Goal: Download file/media

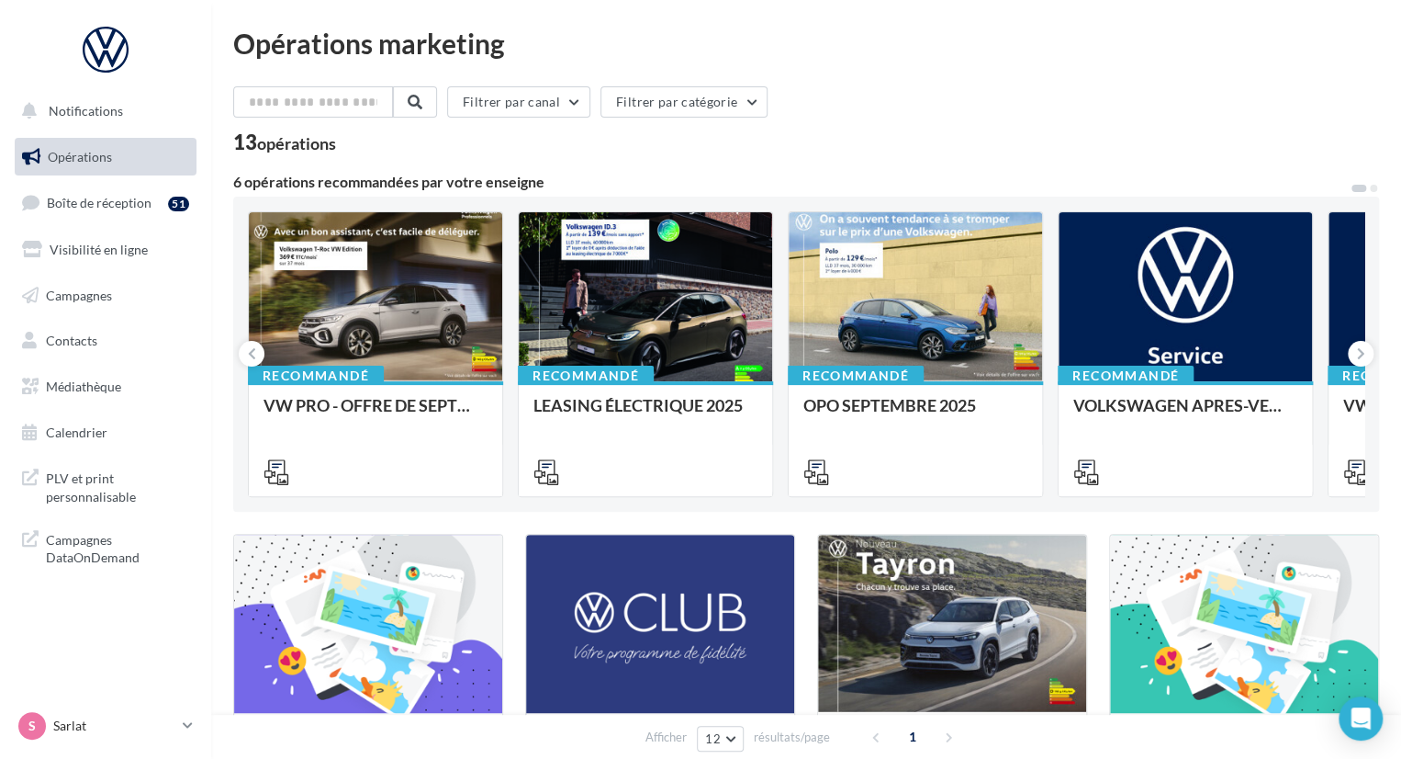
click at [892, 87] on div "Filtrer par canal Filtrer par catégorie" at bounding box center [806, 105] width 1146 height 39
click at [103, 383] on span "Médiathèque" at bounding box center [83, 386] width 75 height 16
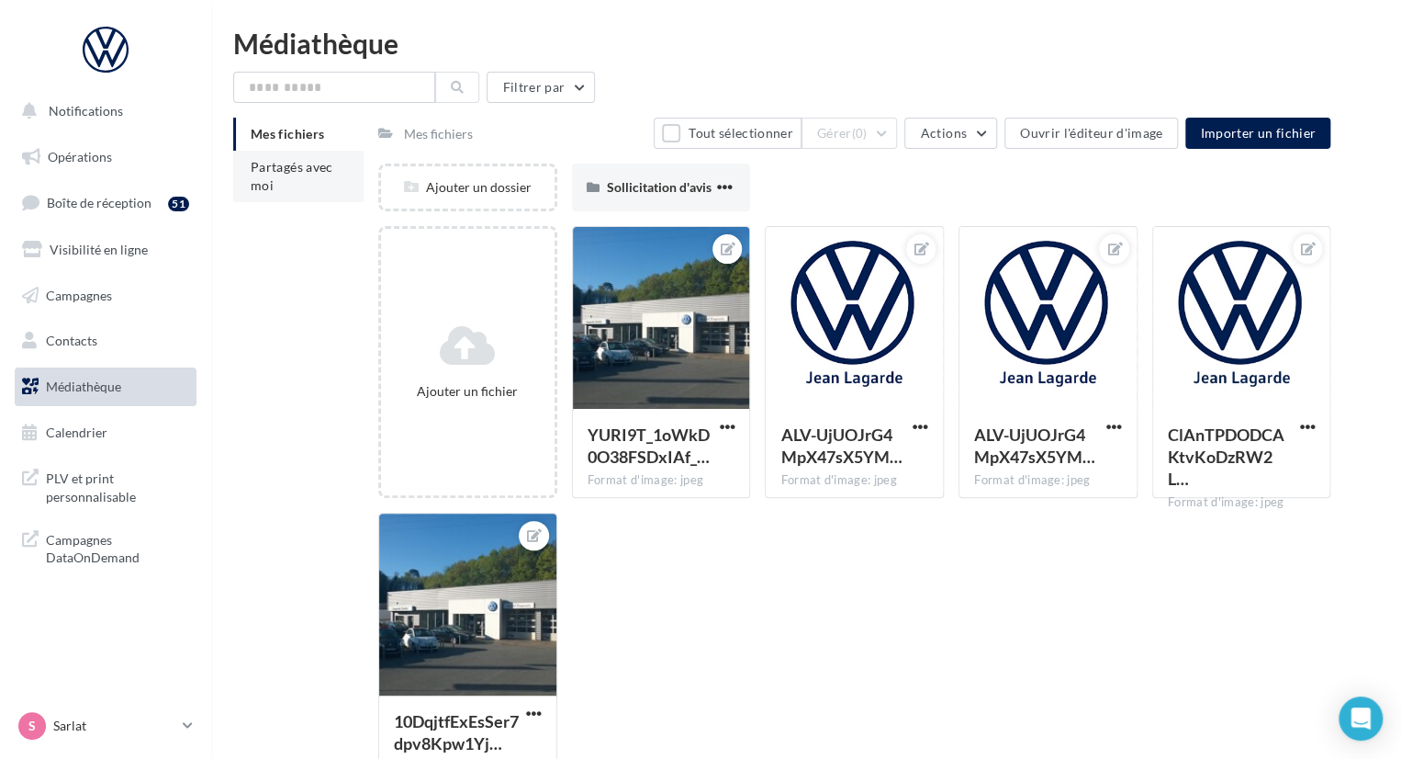
click at [296, 183] on li "Partagés avec moi" at bounding box center [298, 176] width 130 height 51
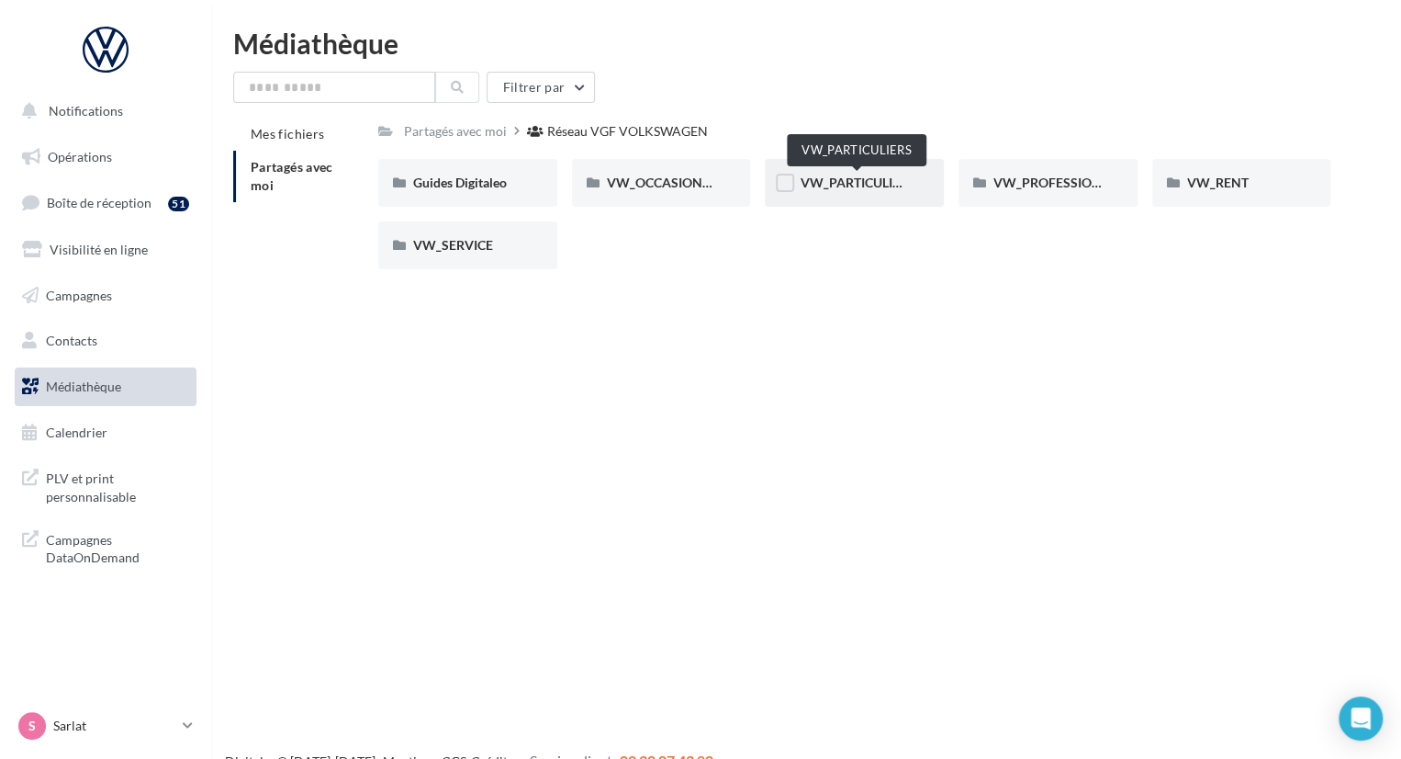
click at [837, 190] on span "VW_PARTICULIERS" at bounding box center [857, 182] width 115 height 16
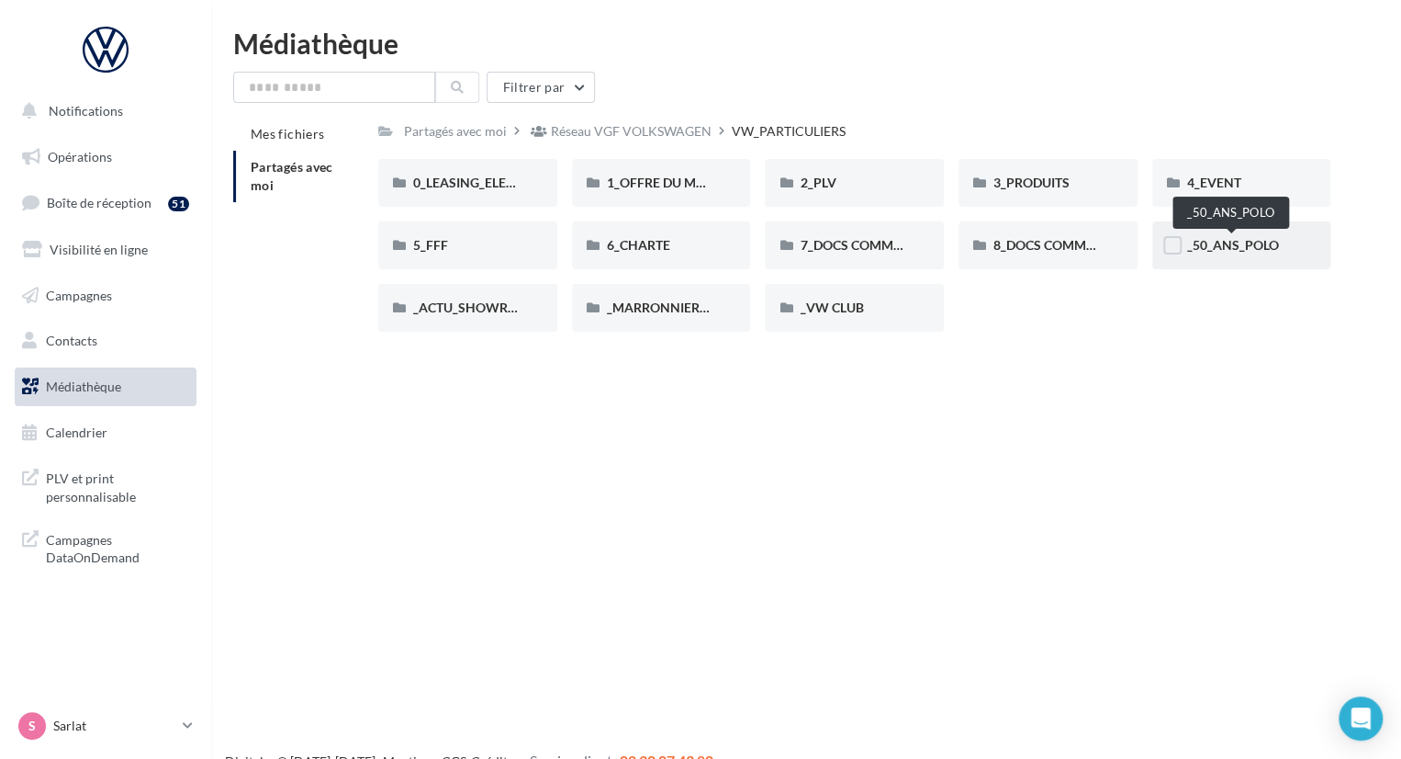
click at [1241, 247] on span "_50_ANS_POLO" at bounding box center [1233, 245] width 92 height 16
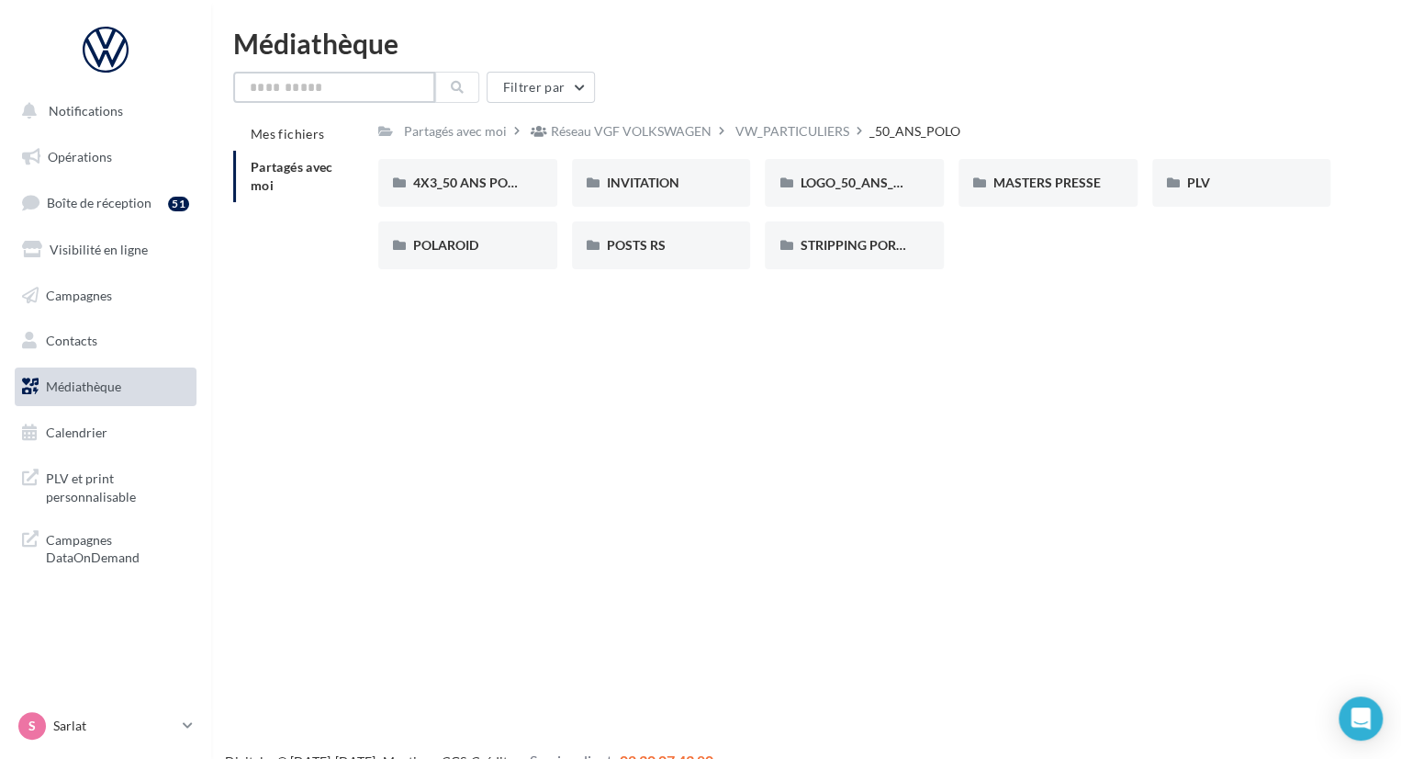
click at [368, 79] on input "text" at bounding box center [334, 87] width 202 height 31
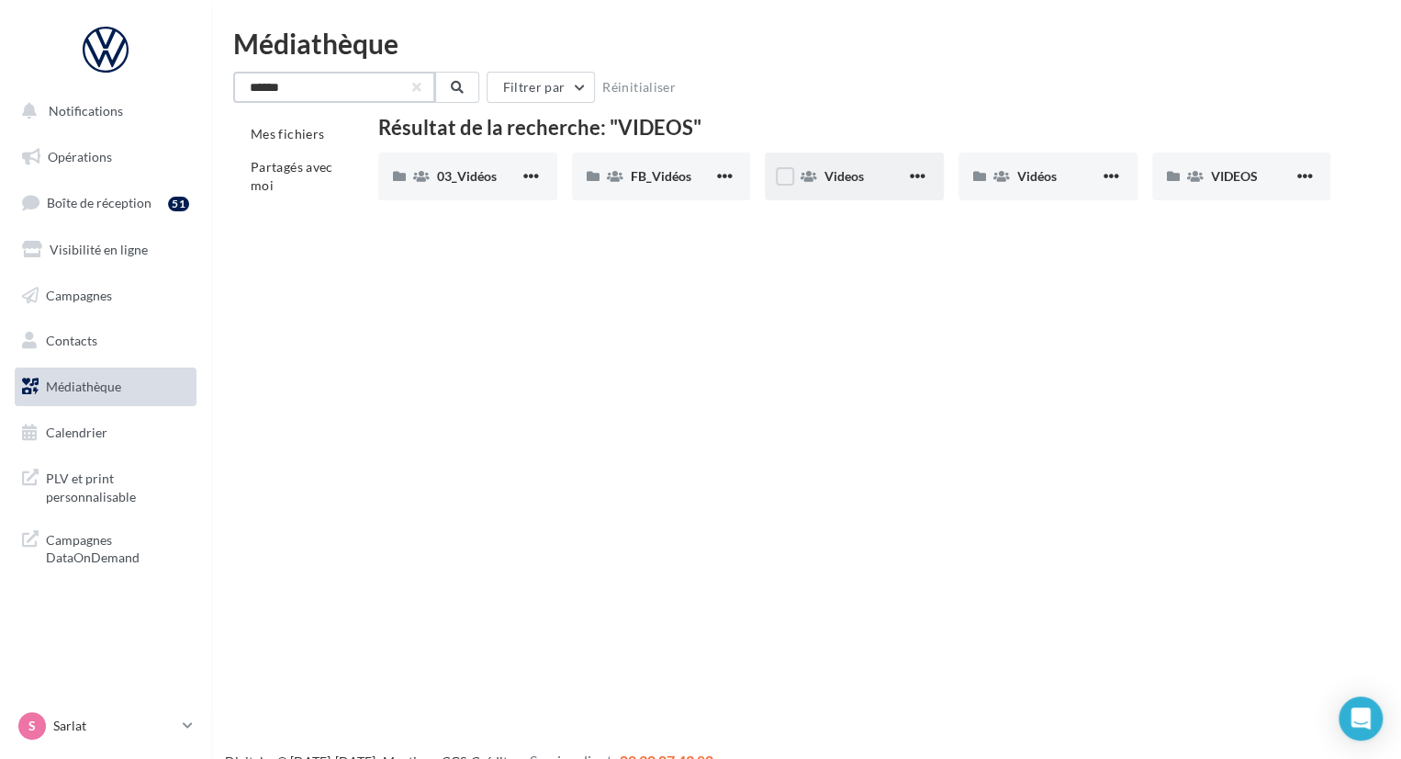
type input "******"
click at [825, 191] on div "Videos" at bounding box center [854, 176] width 179 height 48
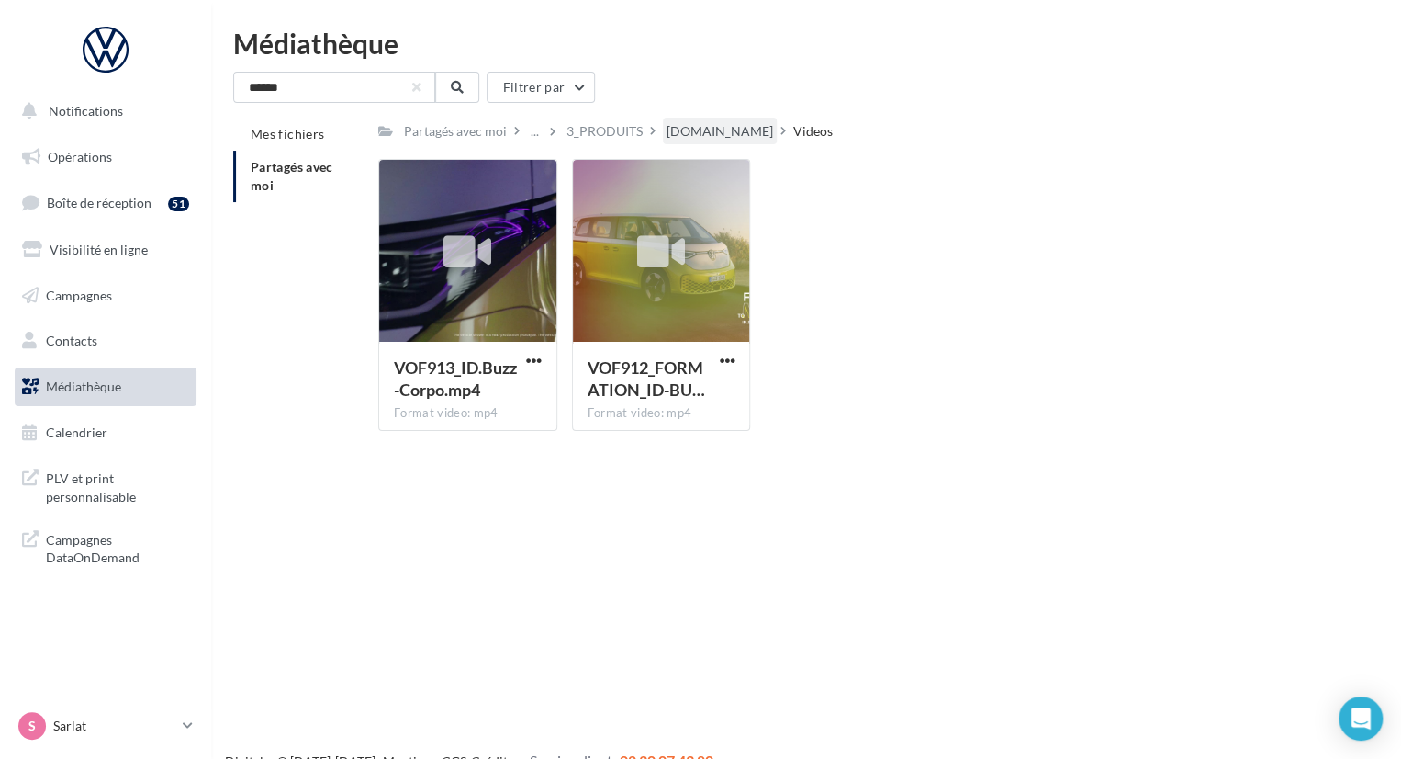
click at [692, 128] on div "ID.Buzz" at bounding box center [720, 131] width 107 height 18
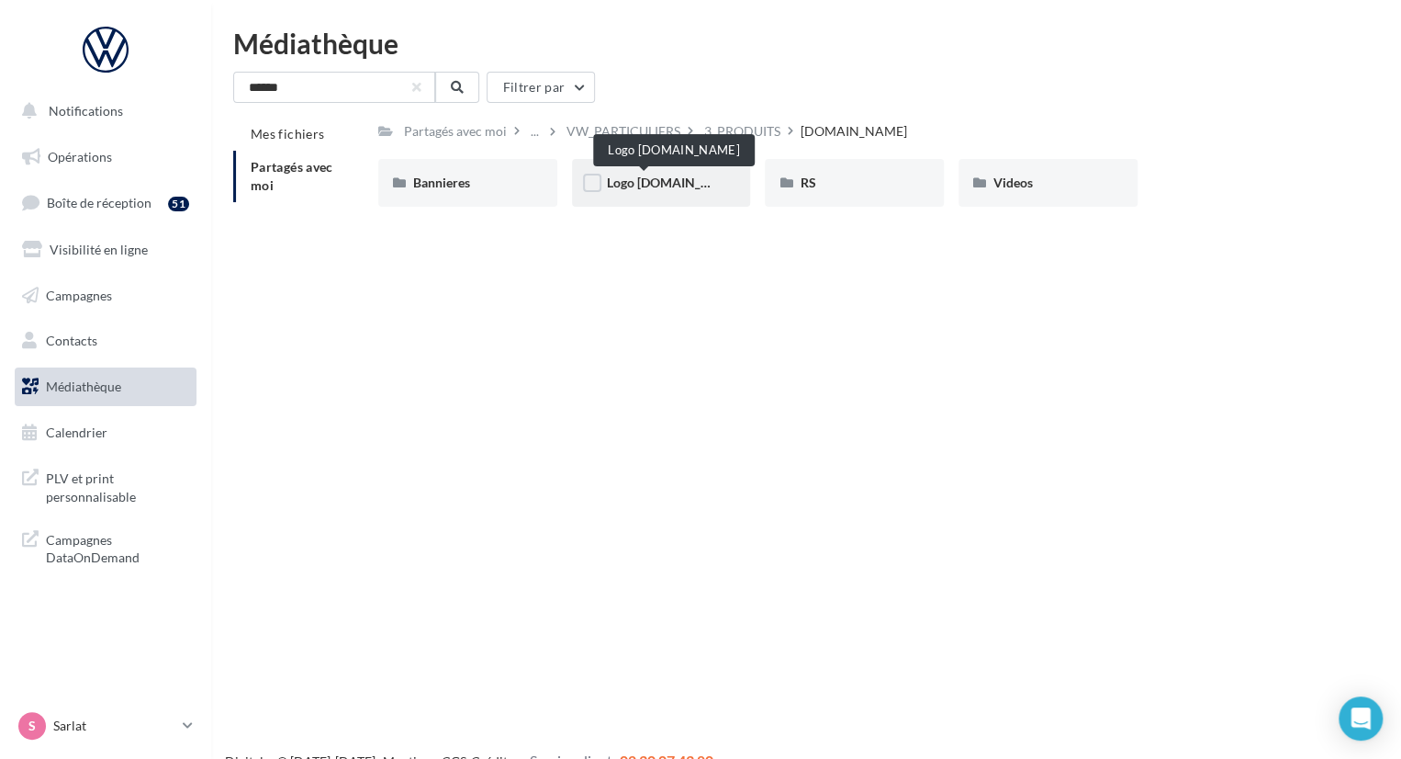
click at [661, 174] on span "Logo ID.Buzz" at bounding box center [675, 182] width 136 height 16
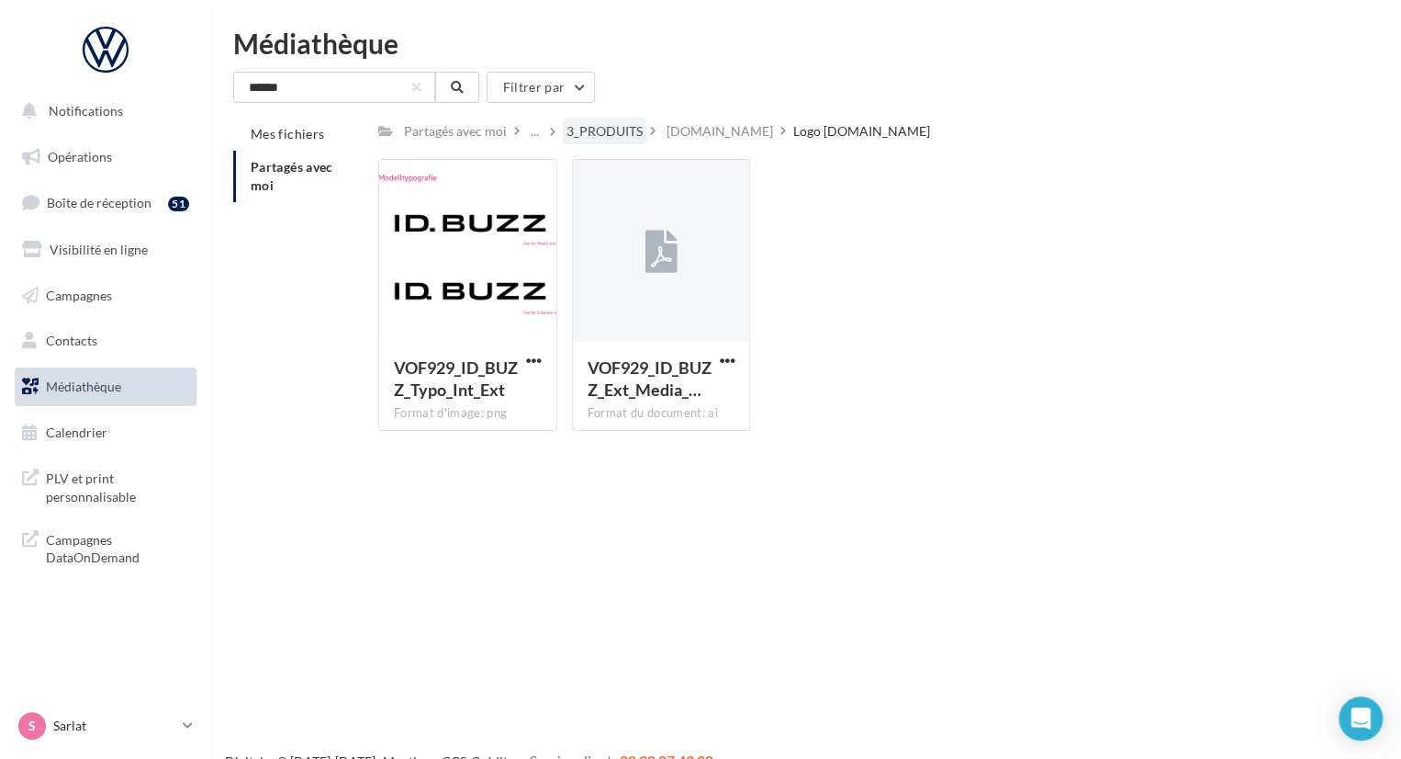
click at [615, 125] on div "3_PRODUITS" at bounding box center [605, 131] width 76 height 18
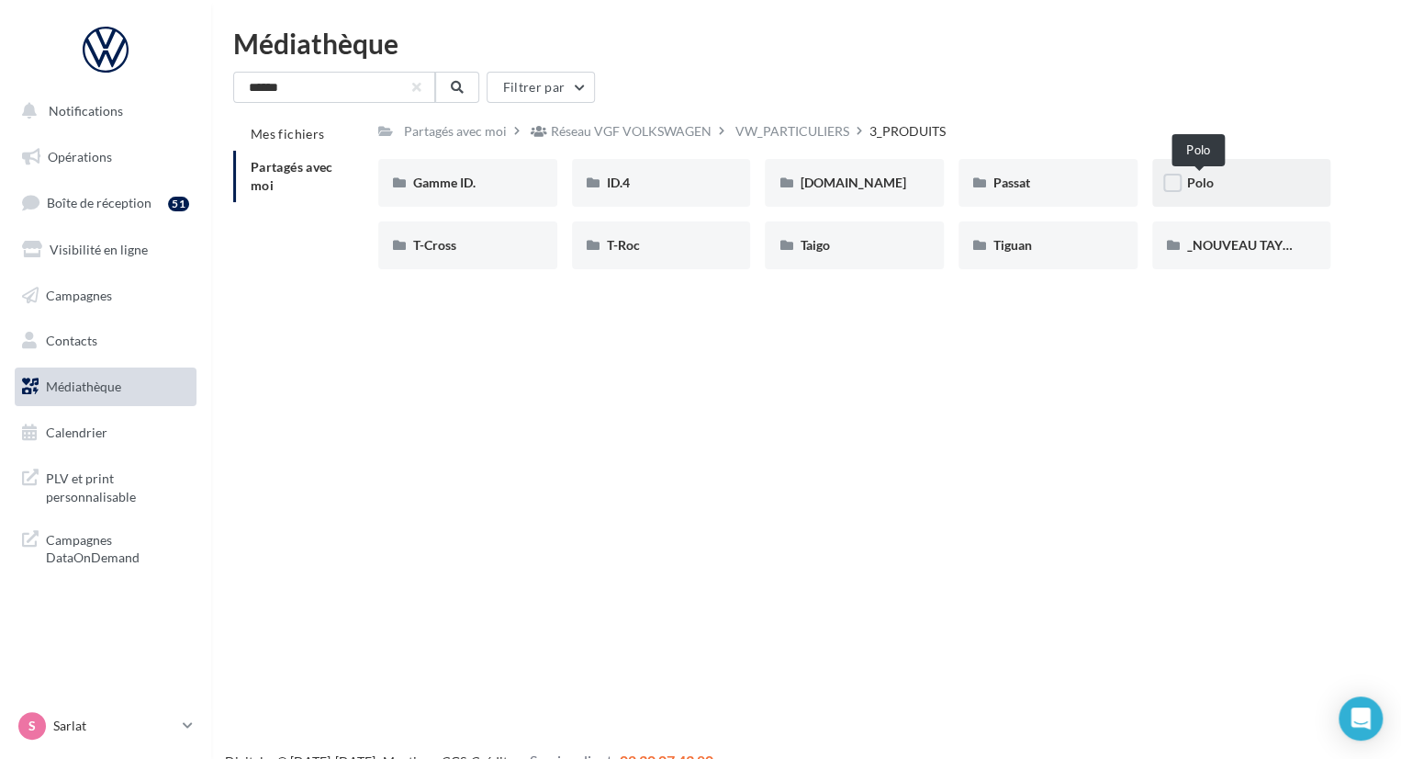
click at [1212, 184] on span "Polo" at bounding box center [1200, 182] width 27 height 16
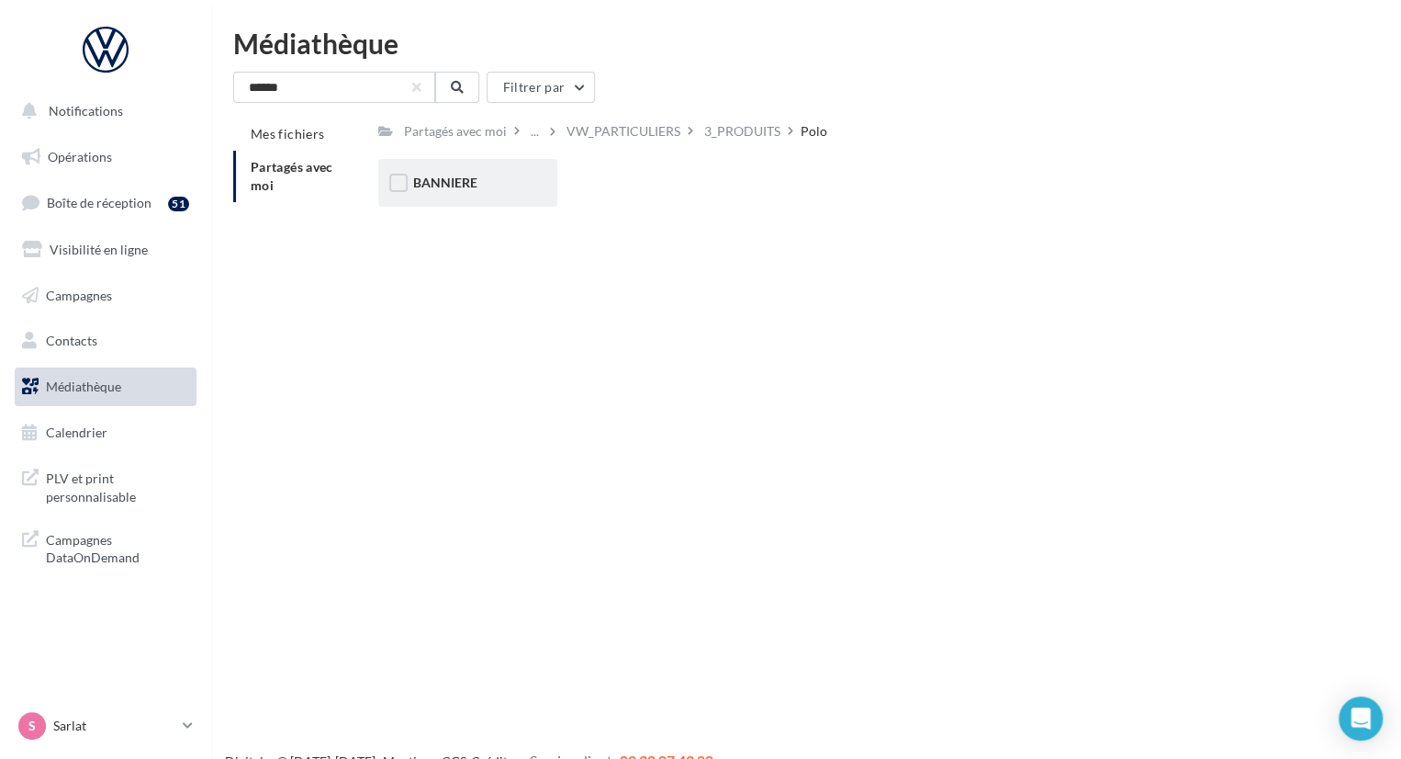
click at [521, 165] on div "BANNIERE" at bounding box center [467, 183] width 179 height 48
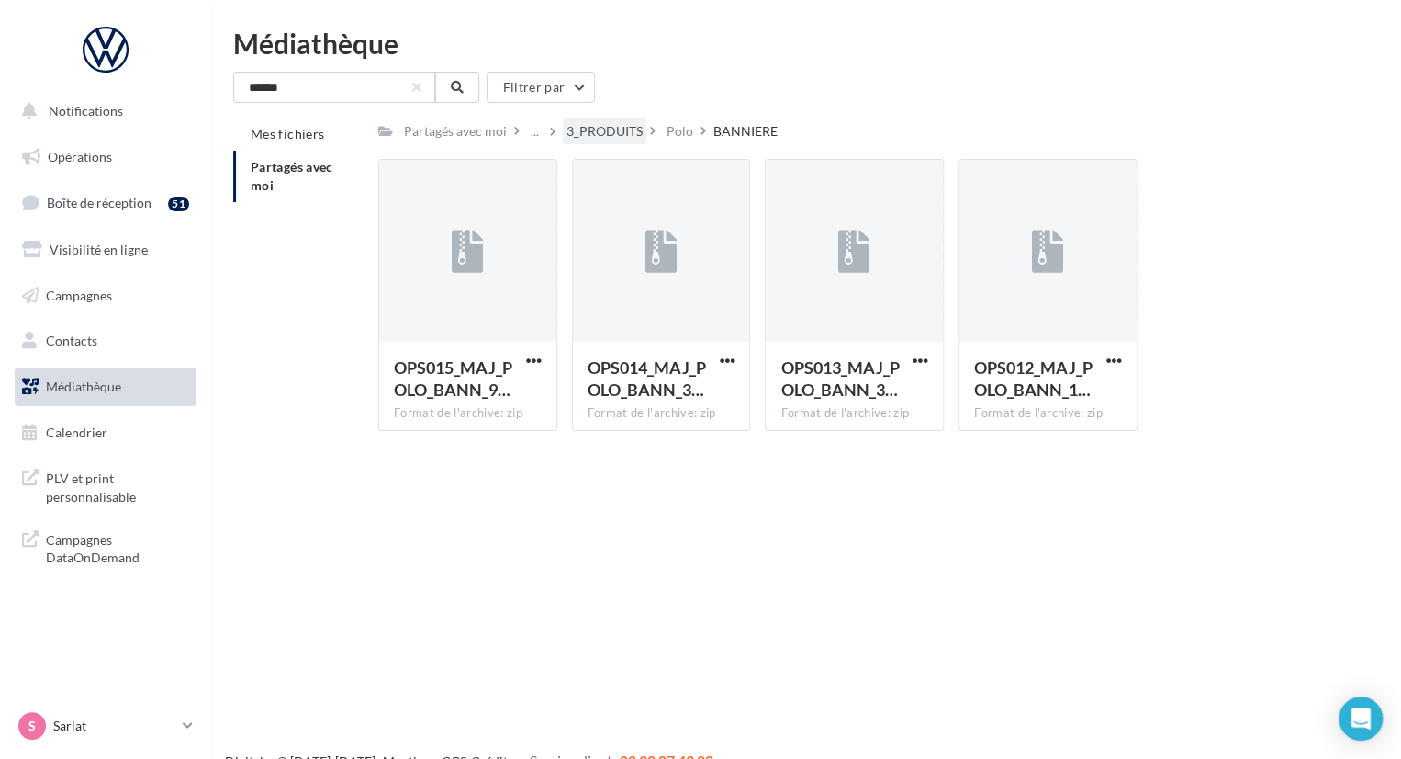
click at [594, 133] on div "3_PRODUITS" at bounding box center [605, 131] width 76 height 18
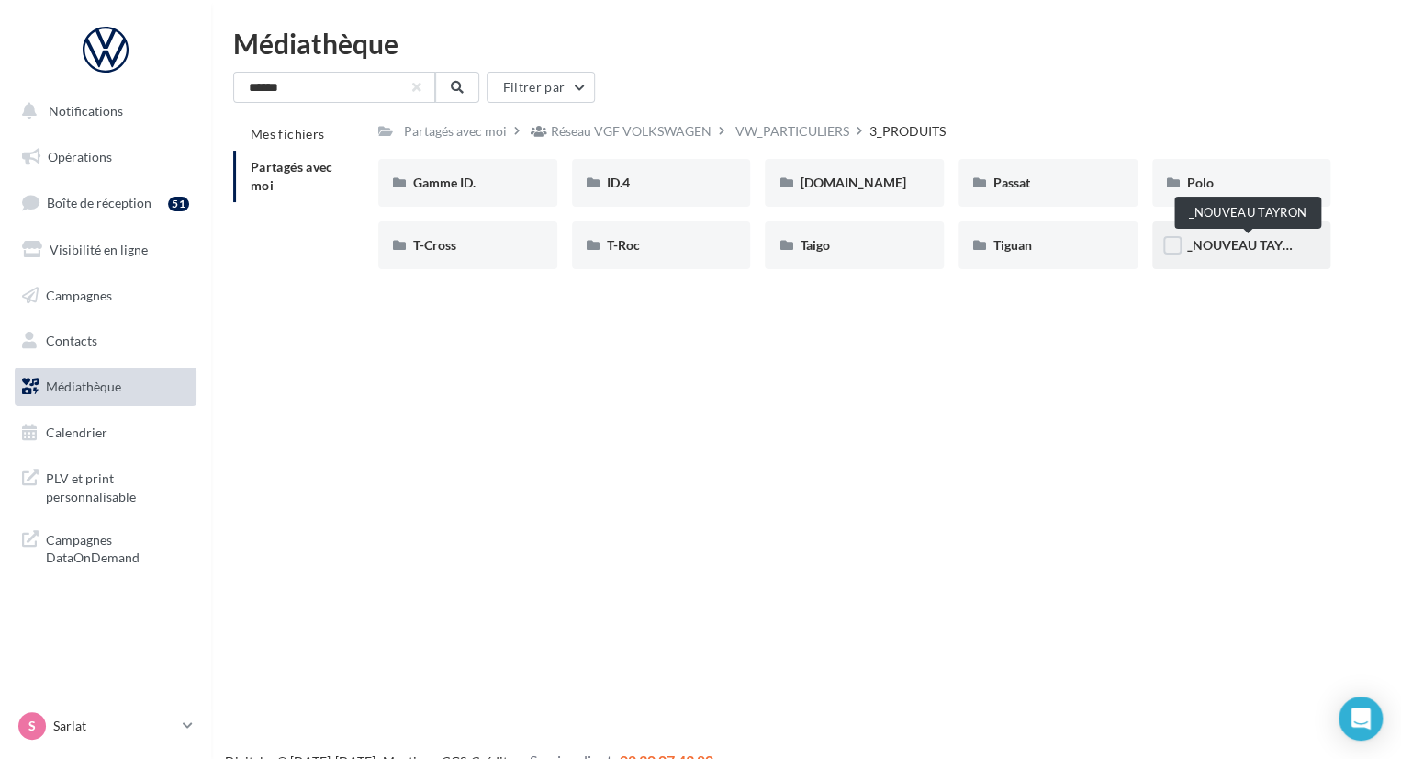
click at [1189, 249] on span "_NOUVEAU TAYRON" at bounding box center [1249, 245] width 124 height 16
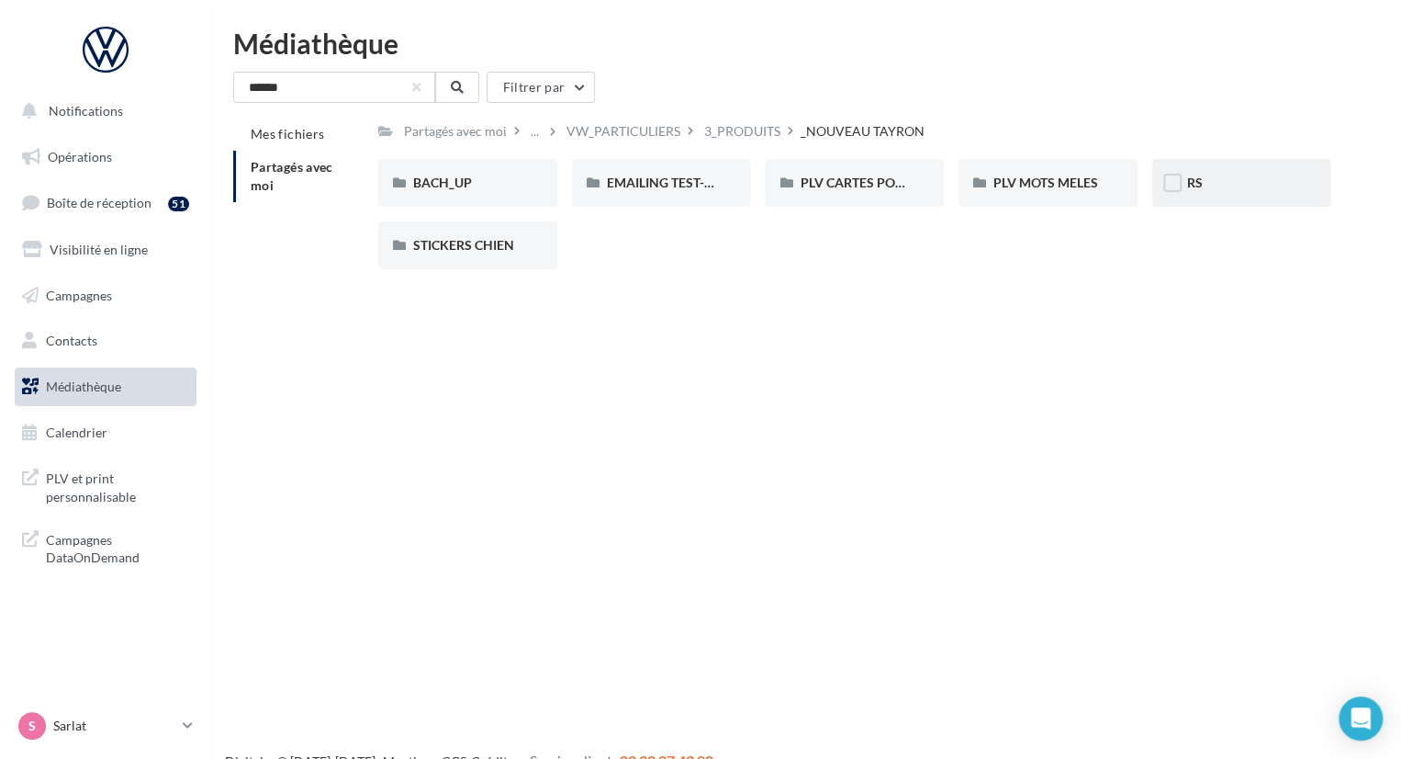
click at [1217, 177] on div "RS" at bounding box center [1241, 183] width 109 height 18
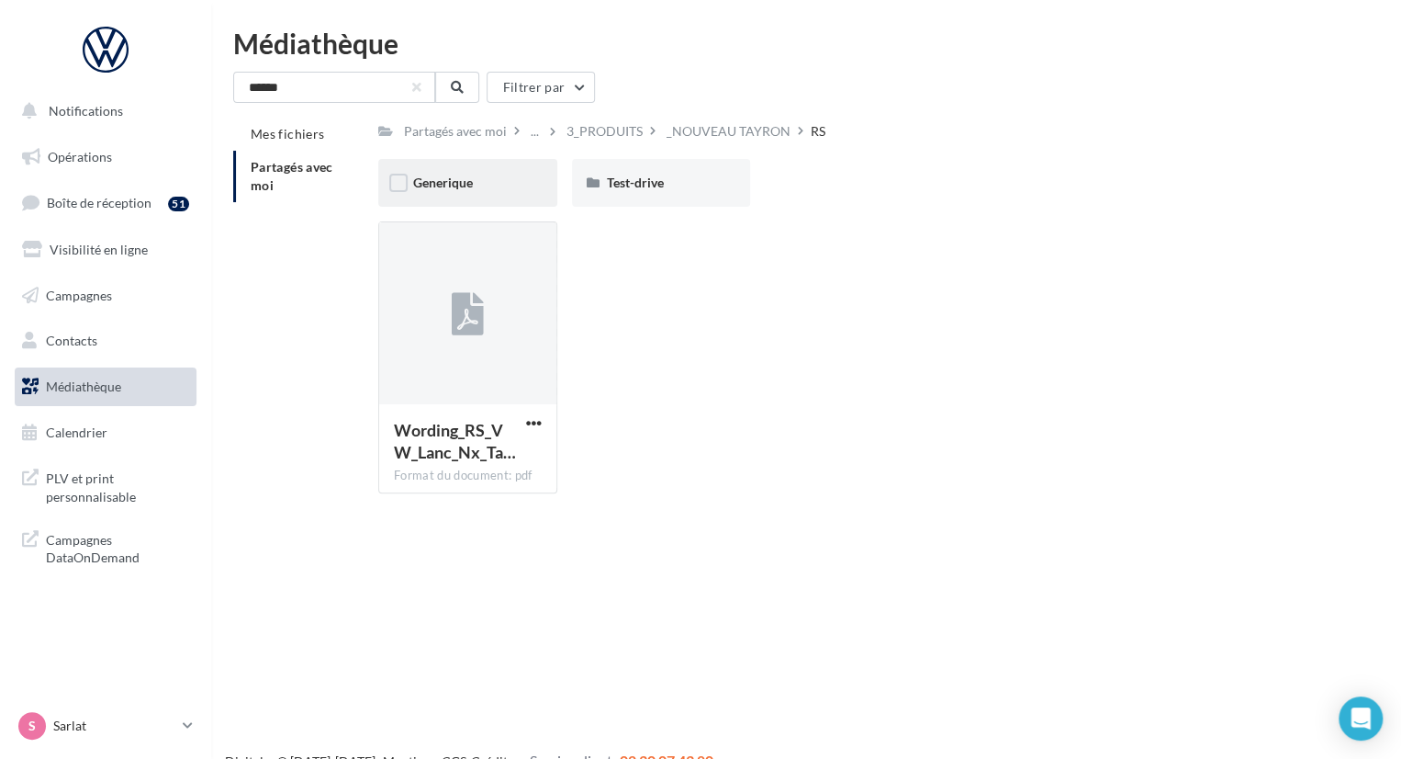
click at [487, 174] on div "Generique" at bounding box center [467, 183] width 109 height 18
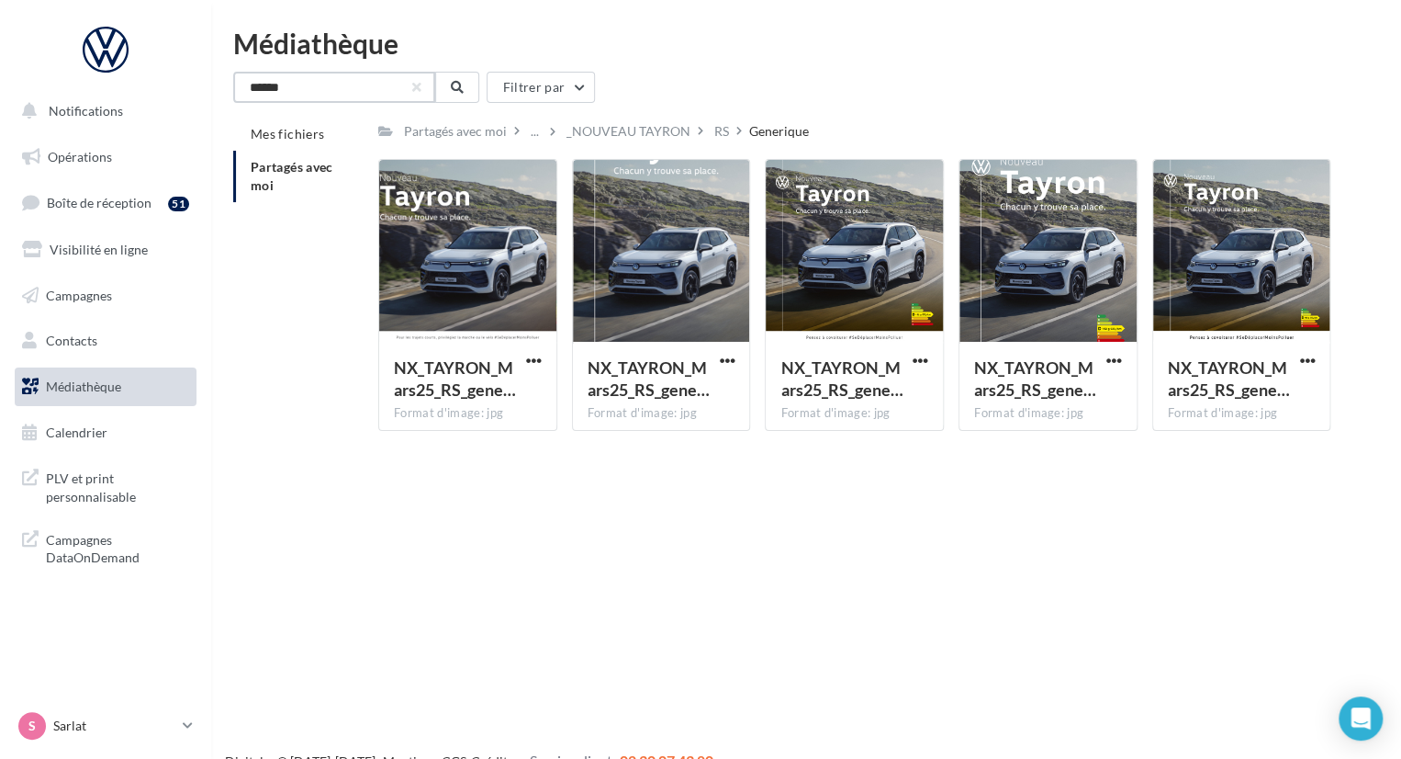
click at [375, 78] on input "******" at bounding box center [334, 87] width 202 height 31
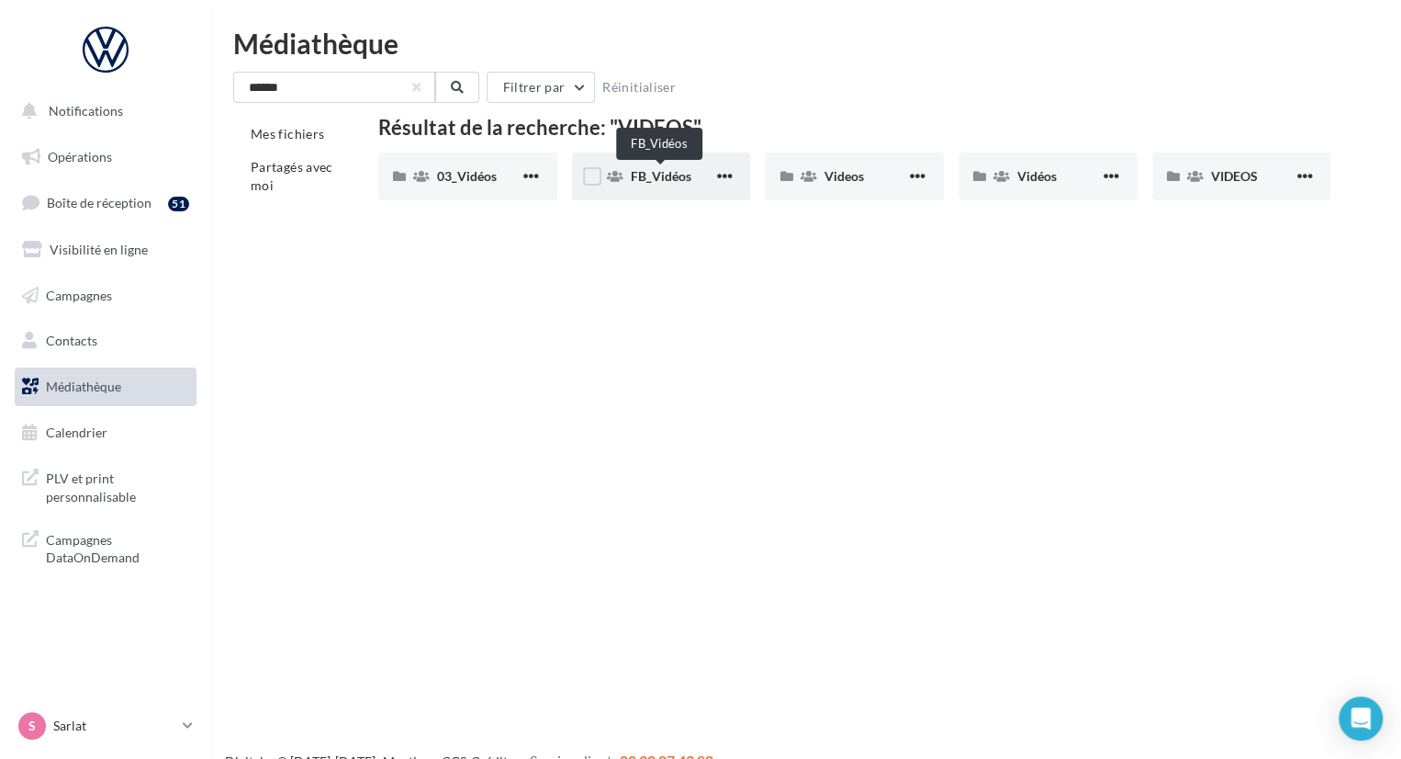
click at [641, 178] on span "FB_Vidéos" at bounding box center [661, 176] width 61 height 16
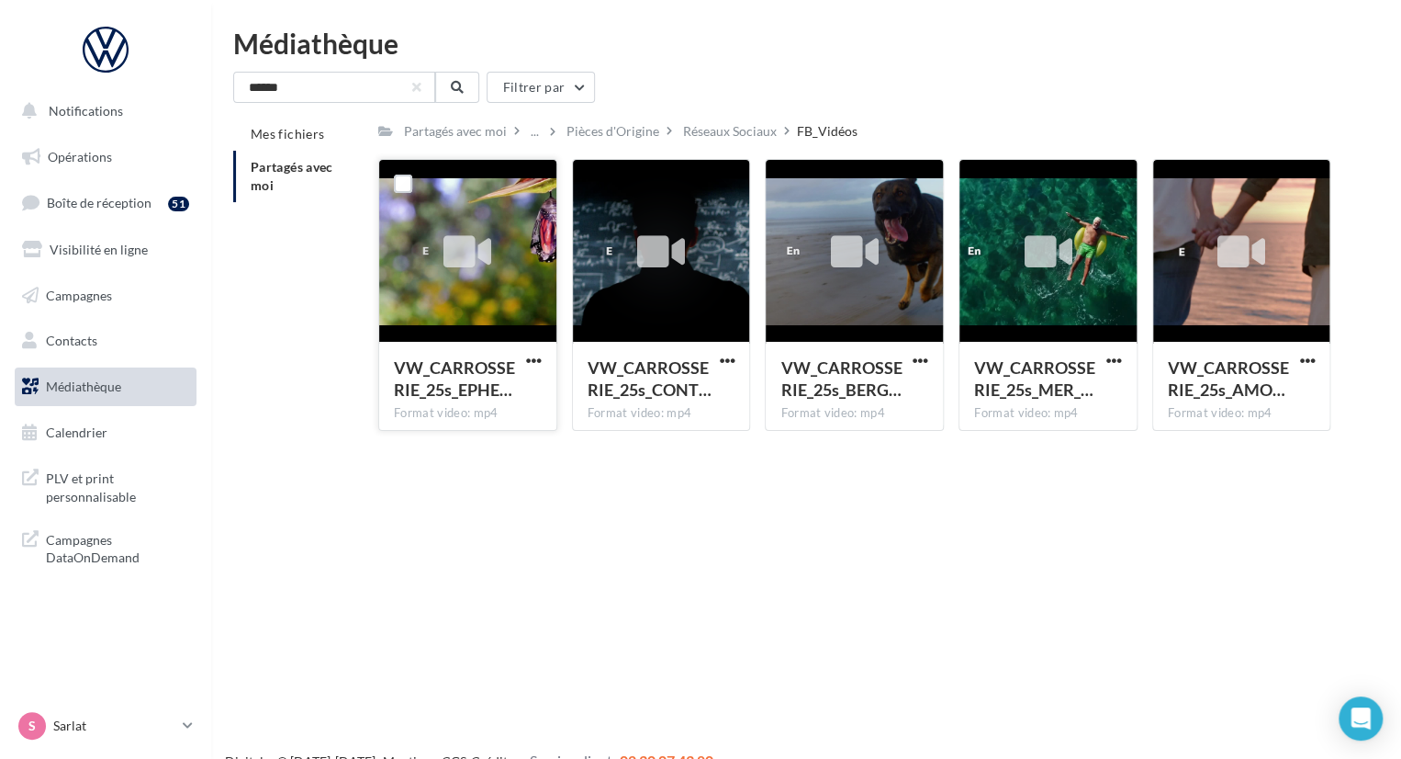
click at [535, 242] on div at bounding box center [467, 252] width 177 height 184
click at [537, 357] on span "button" at bounding box center [534, 361] width 16 height 16
click at [500, 398] on button "Télécharger" at bounding box center [454, 397] width 184 height 48
click at [726, 363] on span "button" at bounding box center [727, 361] width 16 height 16
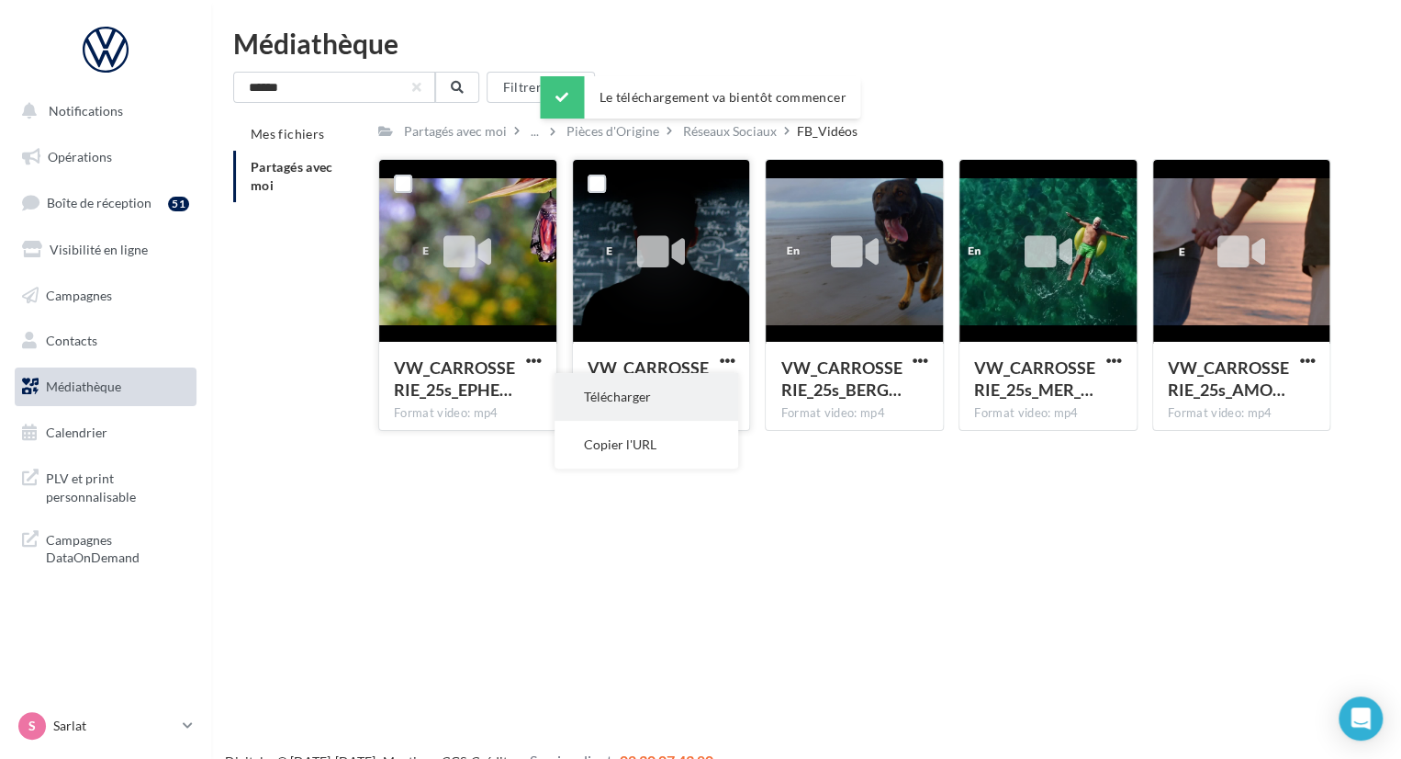
click at [688, 407] on button "Télécharger" at bounding box center [647, 397] width 184 height 48
click at [924, 357] on span "button" at bounding box center [921, 361] width 16 height 16
click at [867, 416] on button "Télécharger" at bounding box center [840, 397] width 184 height 48
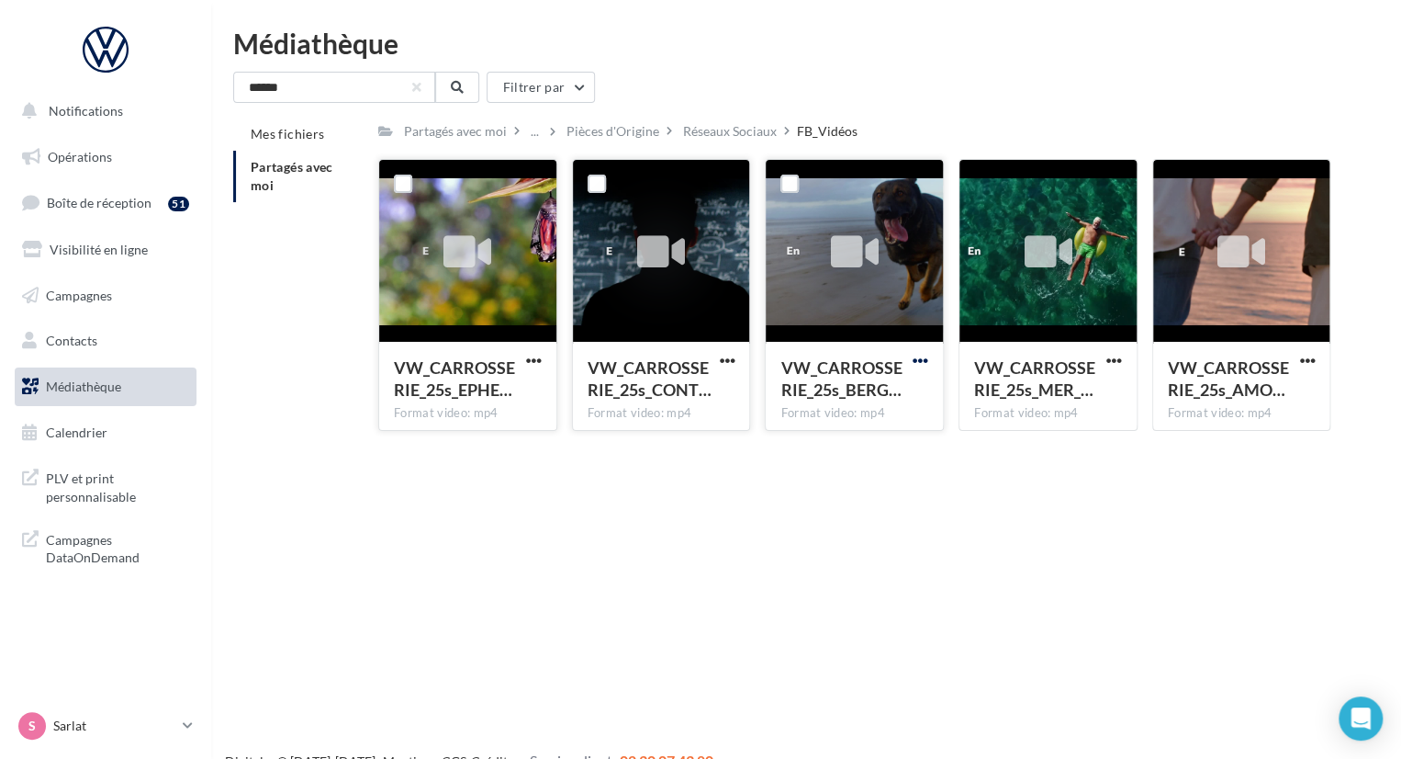
click at [928, 359] on span "button" at bounding box center [921, 361] width 16 height 16
click at [966, 482] on div "Notifications Opérations Boîte de réception 51 Visibilité en ligne Campagnes Co…" at bounding box center [700, 408] width 1401 height 759
click at [923, 361] on span "button" at bounding box center [921, 361] width 16 height 16
click at [878, 387] on button "Télécharger" at bounding box center [840, 397] width 184 height 48
click at [1124, 358] on button "button" at bounding box center [1114, 362] width 23 height 18
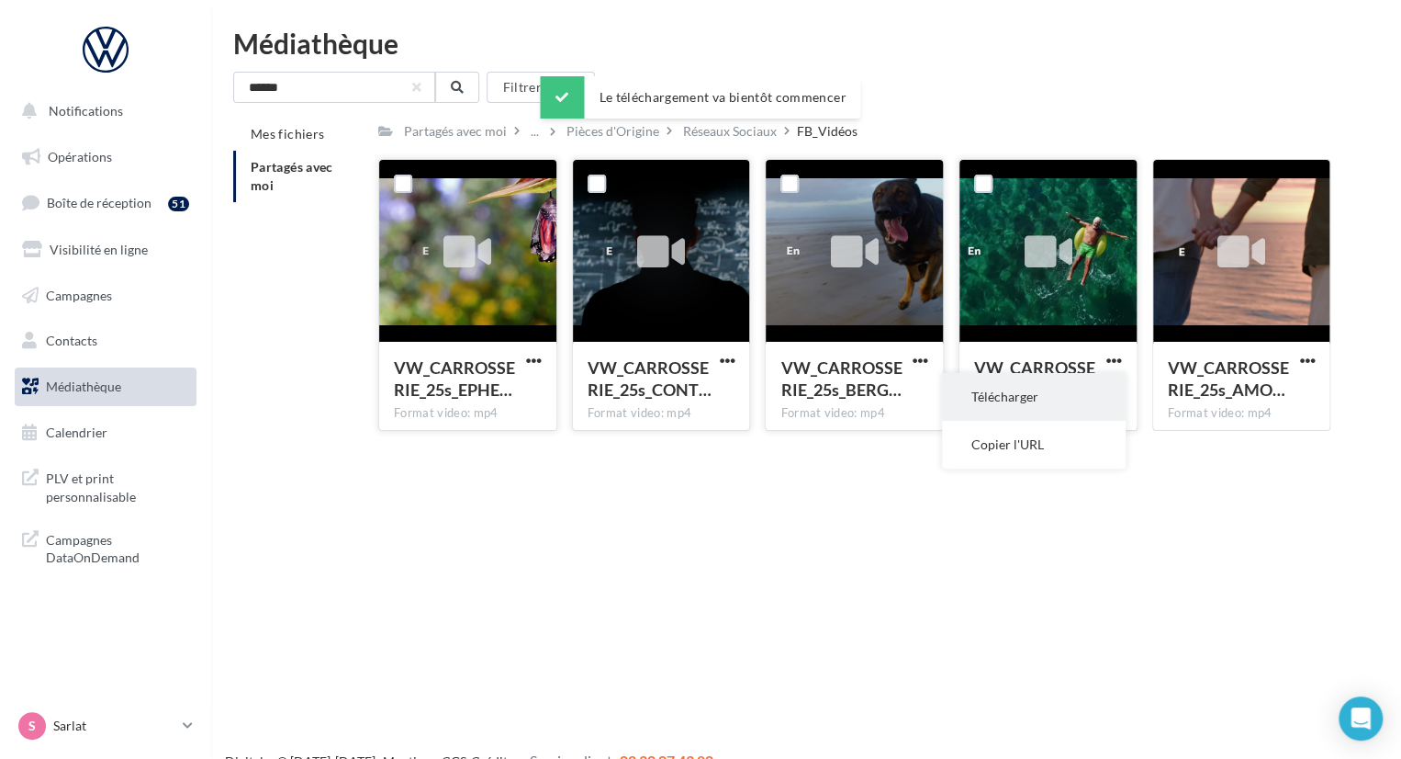
click at [1054, 394] on button "Télécharger" at bounding box center [1034, 397] width 184 height 48
click at [1306, 360] on span "button" at bounding box center [1308, 361] width 16 height 16
click at [1239, 395] on button "Télécharger" at bounding box center [1227, 397] width 184 height 48
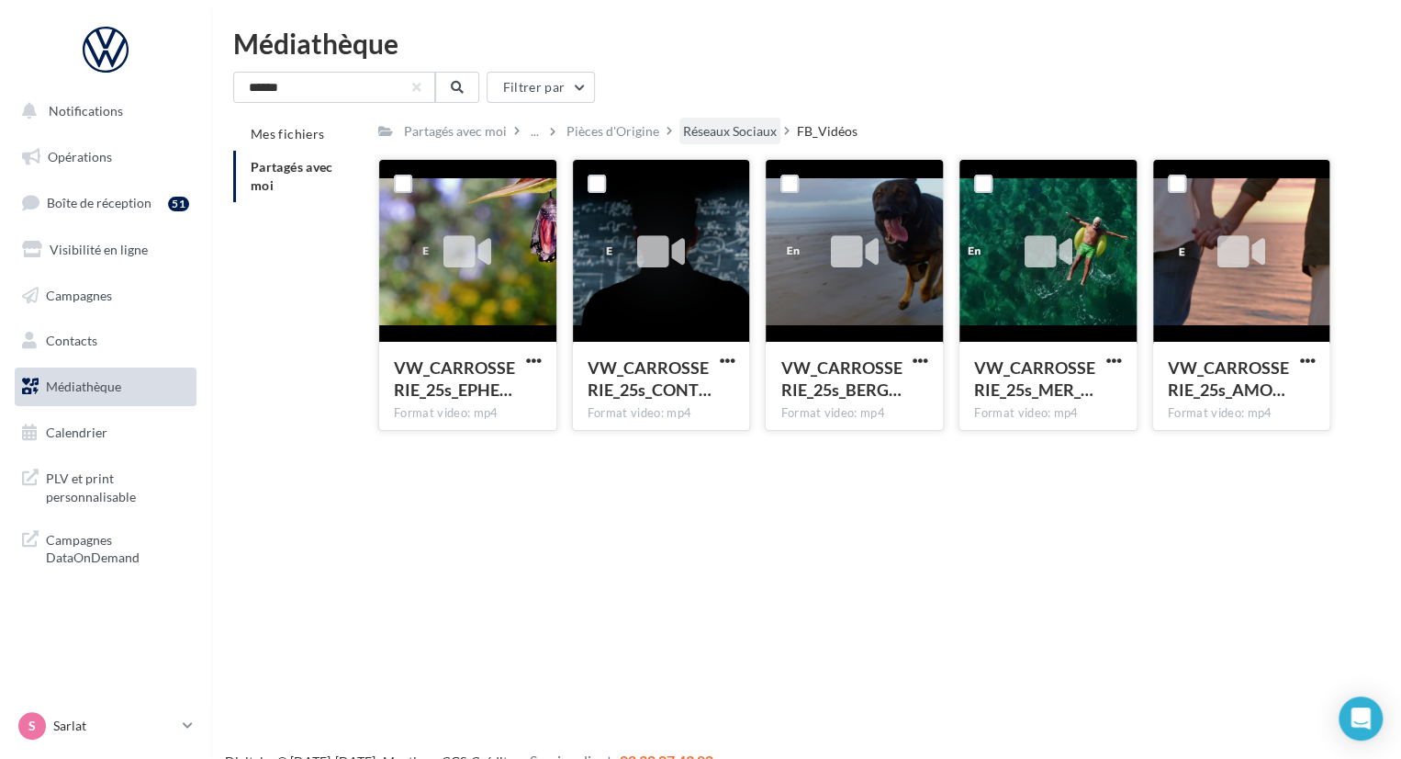
click at [683, 133] on div "Réseaux Sociaux" at bounding box center [730, 131] width 94 height 18
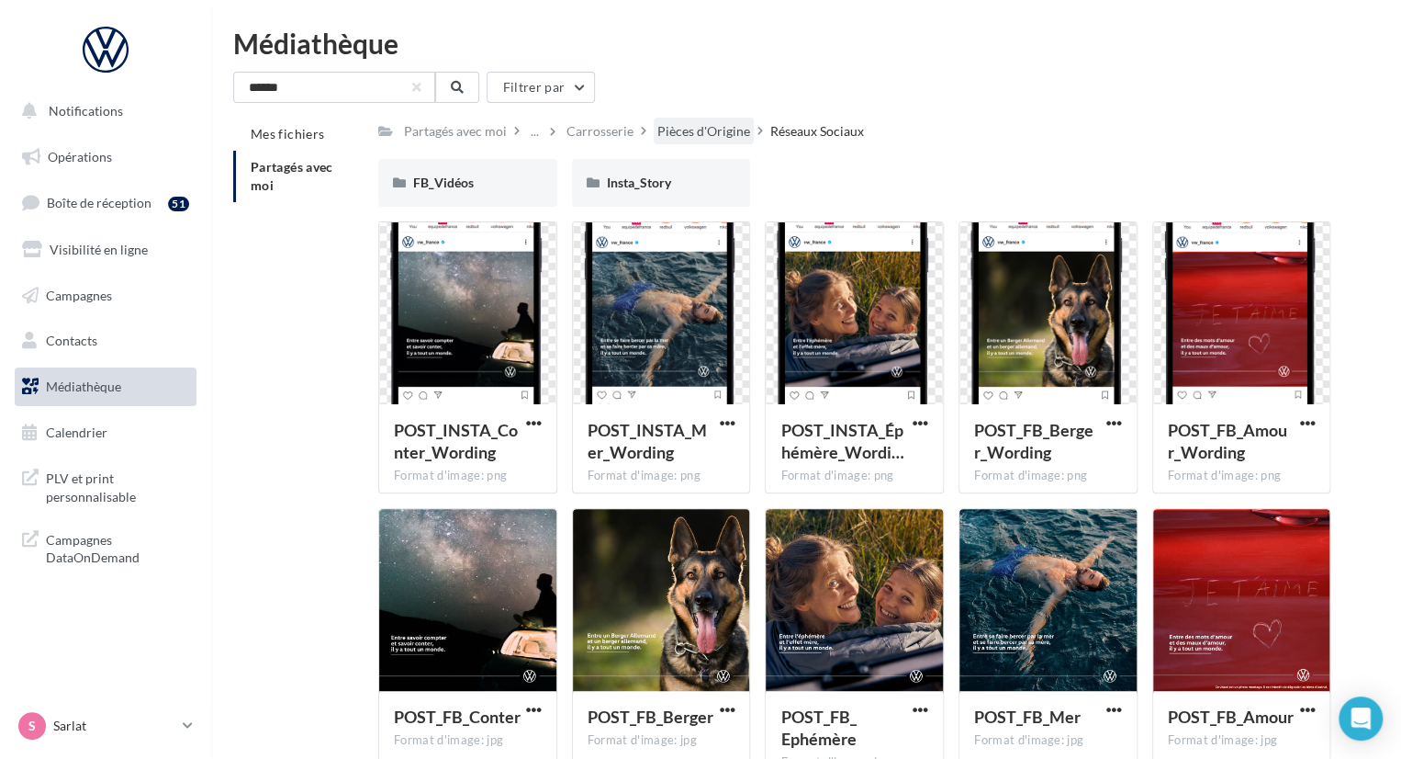
click at [709, 135] on div "Pièces d'Origine" at bounding box center [704, 131] width 93 height 18
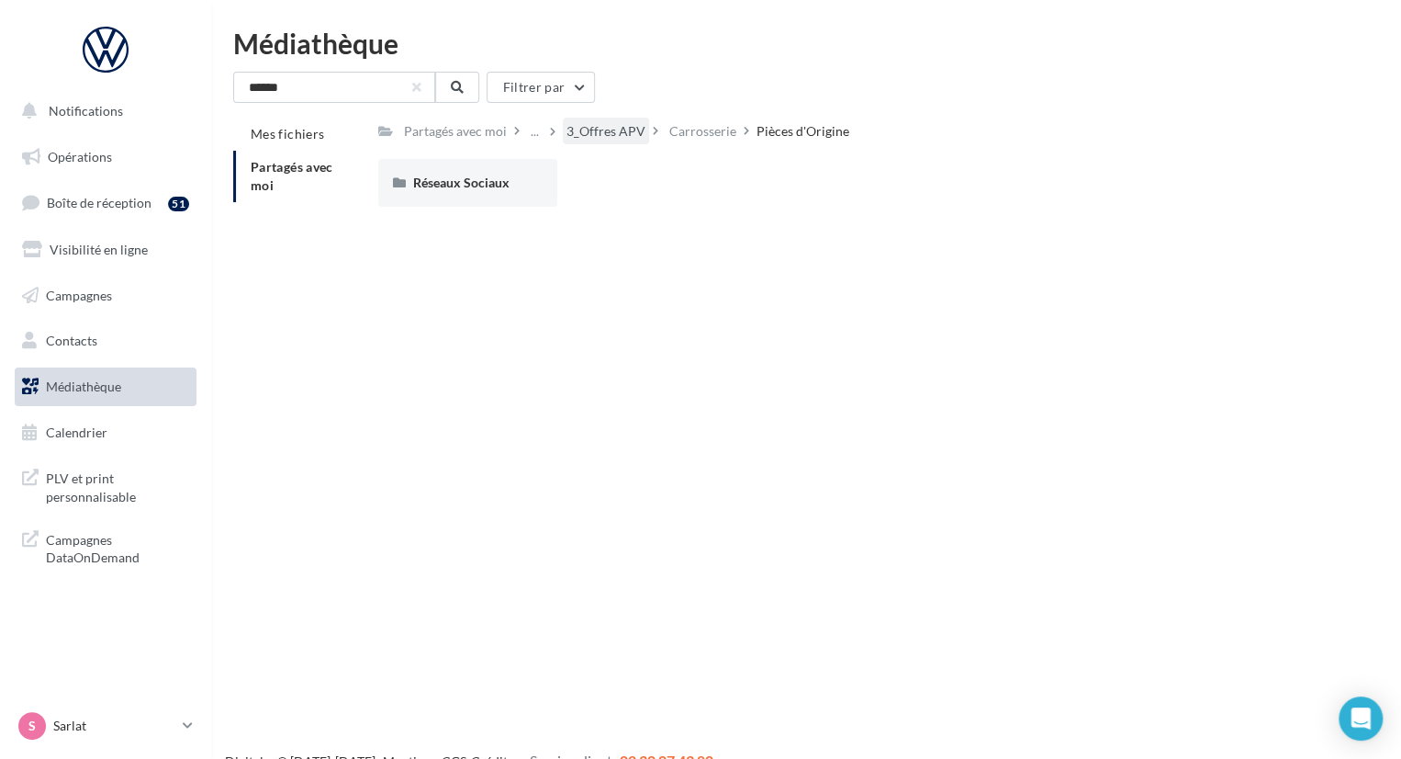
click at [597, 140] on div "3_Offres APV" at bounding box center [606, 131] width 79 height 18
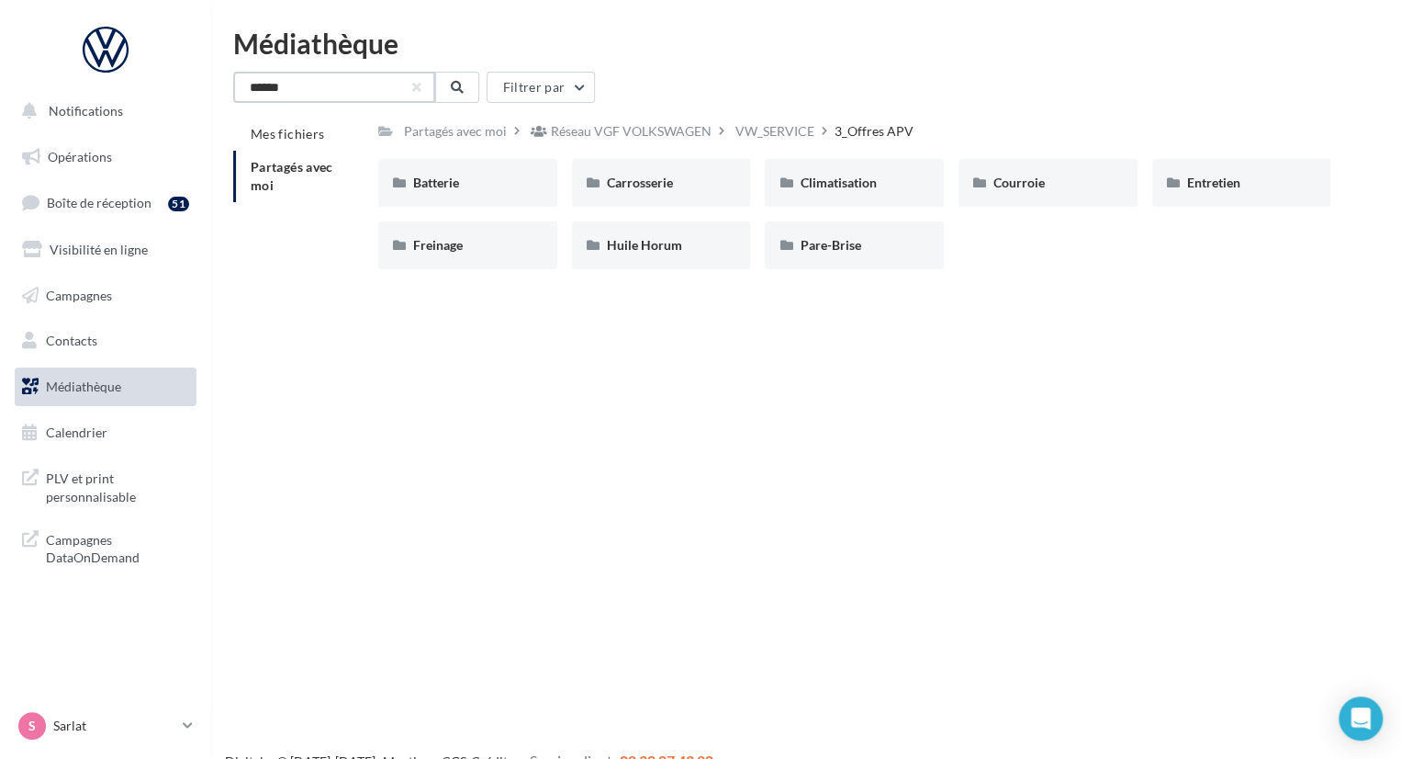
click at [378, 74] on input "******" at bounding box center [334, 87] width 202 height 31
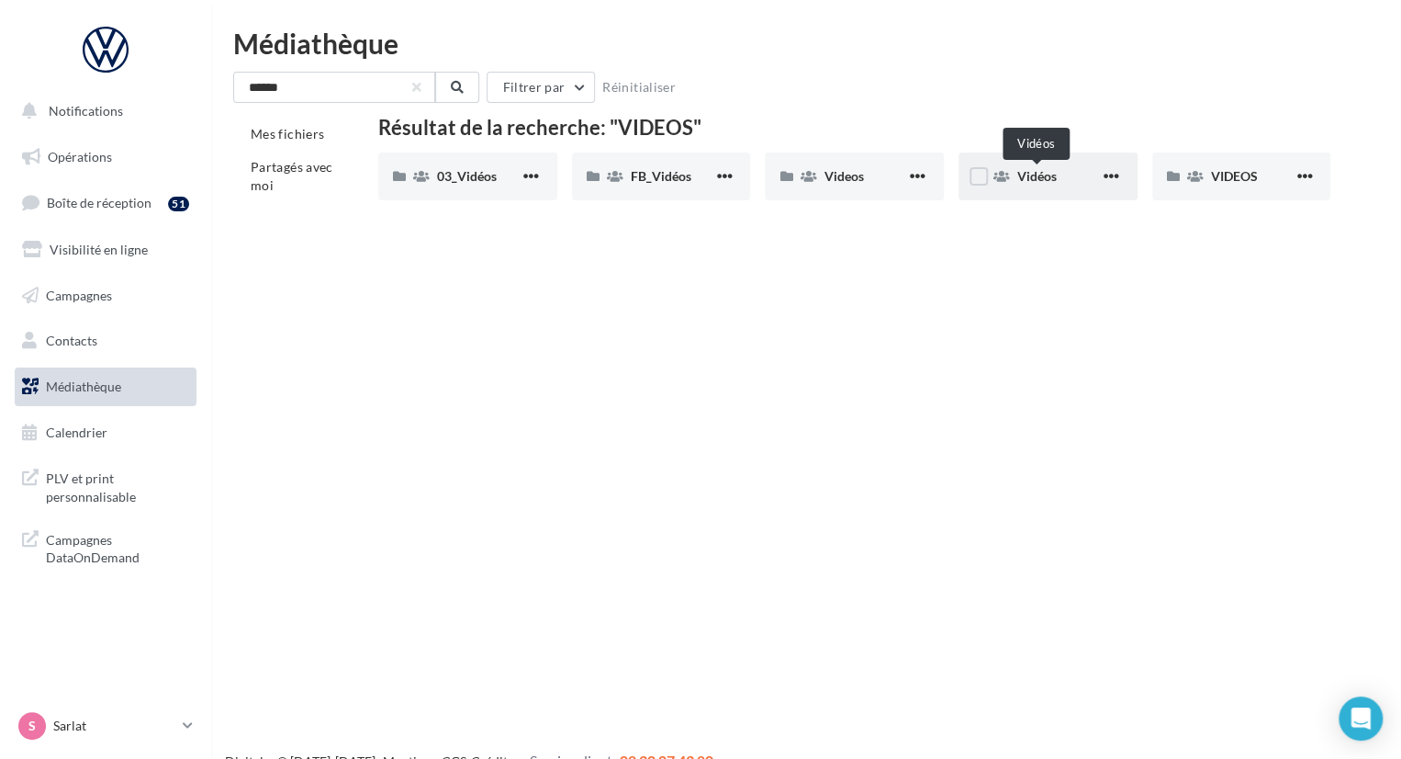
click at [1049, 178] on span "Vidéos" at bounding box center [1037, 176] width 39 height 16
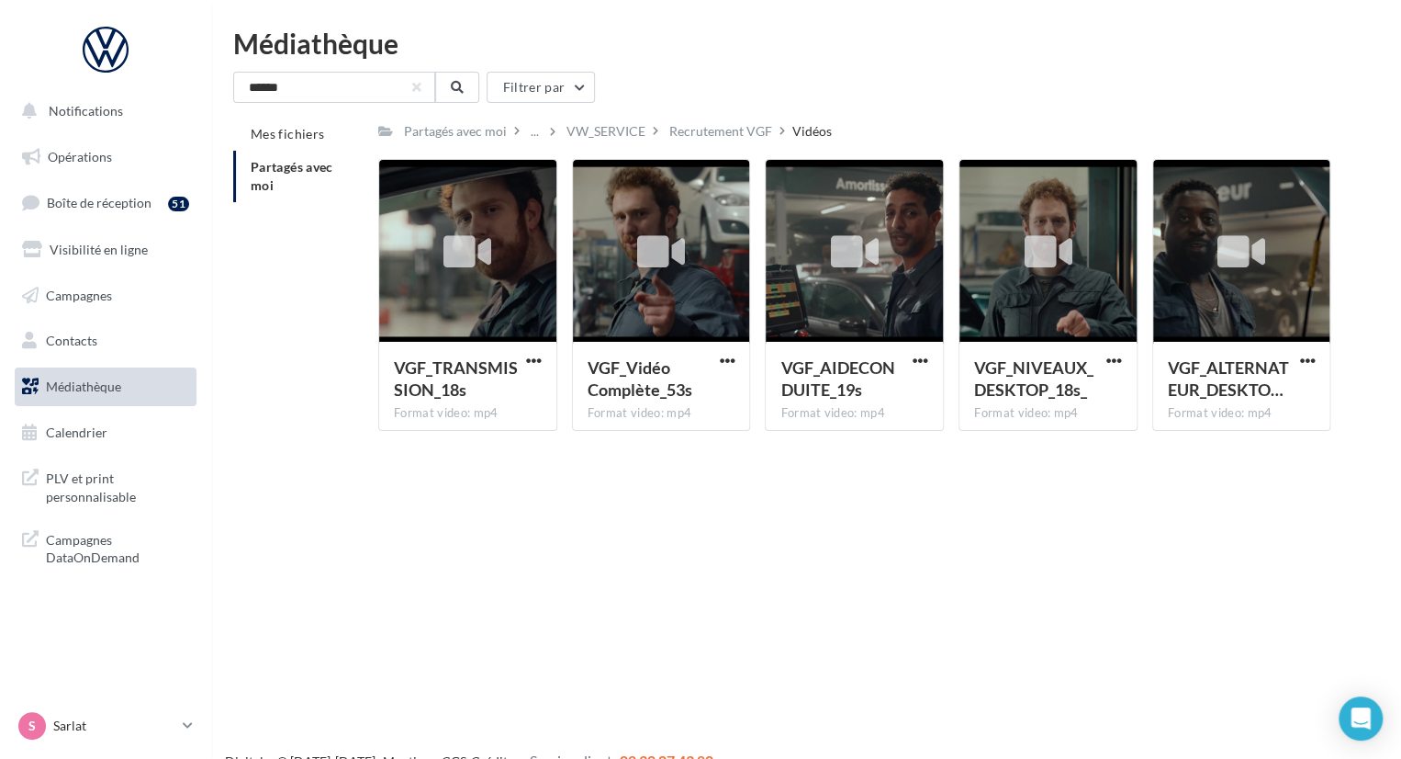
drag, startPoint x: 728, startPoint y: 313, endPoint x: 707, endPoint y: 60, distance: 254.4
click at [707, 60] on div "Médiathèque ****** Filtrer par Mes fichiers Partagés avec moi Partagés avec moi…" at bounding box center [806, 237] width 1190 height 416
click at [745, 60] on div "Médiathèque ****** Filtrer par Mes fichiers Partagés avec moi Partagés avec moi…" at bounding box center [806, 237] width 1190 height 416
click at [615, 126] on div "VW_SERVICE" at bounding box center [606, 131] width 79 height 18
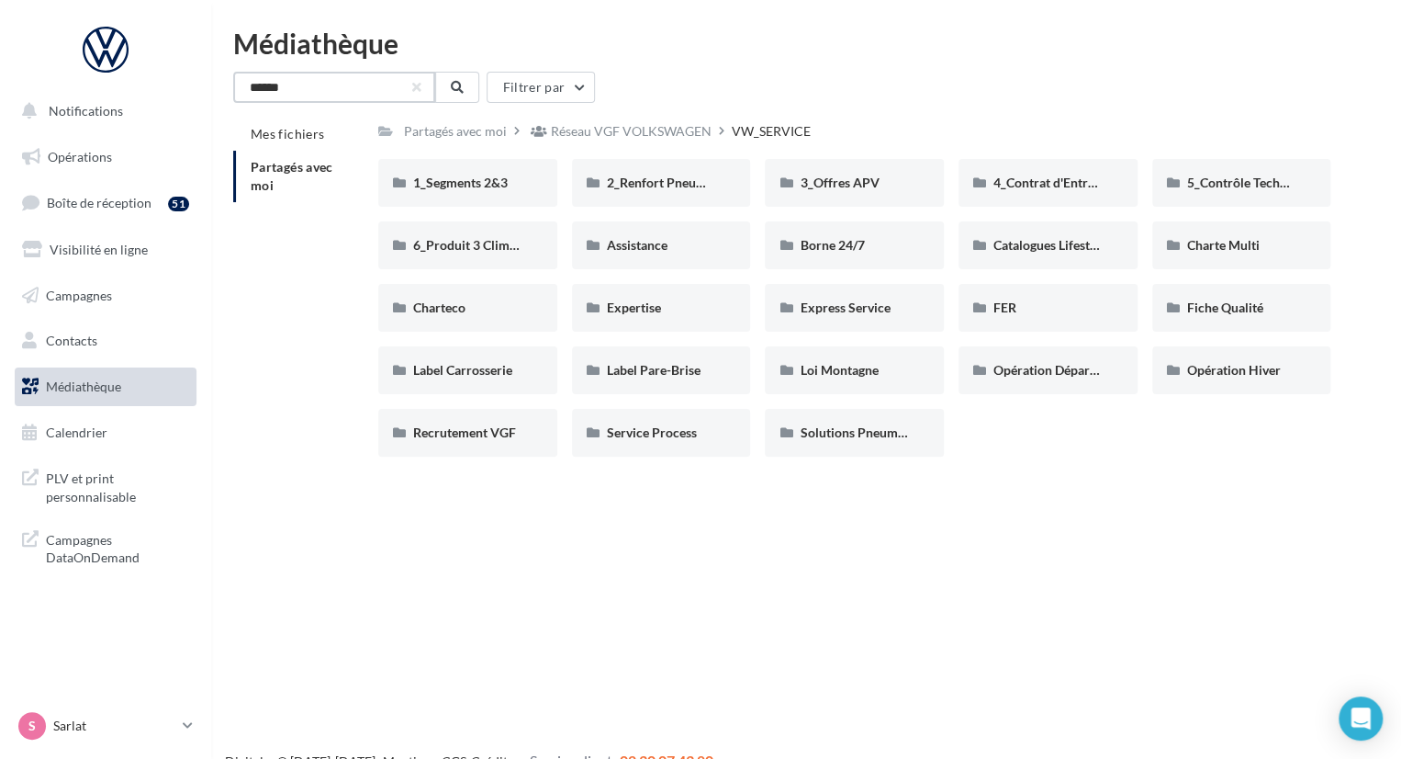
click at [397, 88] on input "******" at bounding box center [334, 87] width 202 height 31
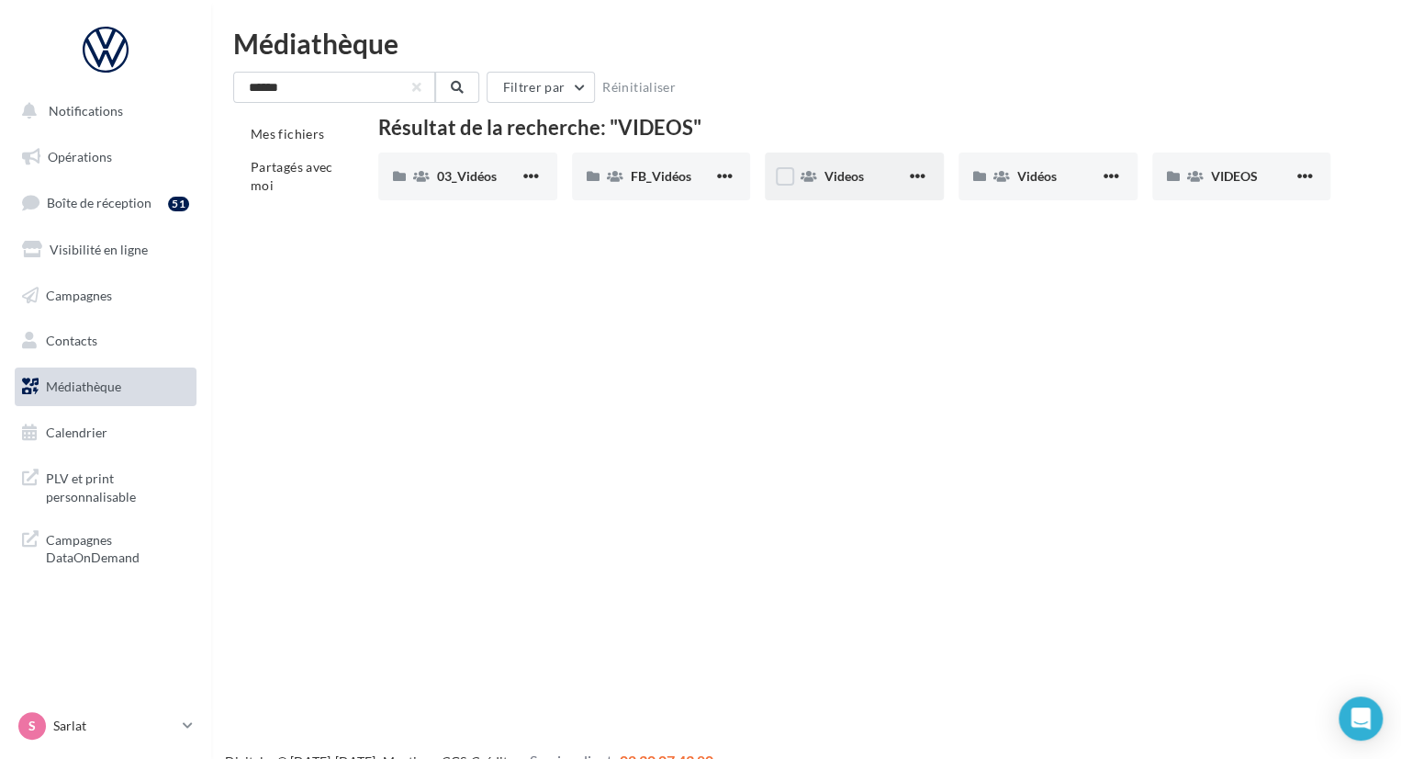
click at [893, 165] on div "Videos" at bounding box center [854, 176] width 179 height 48
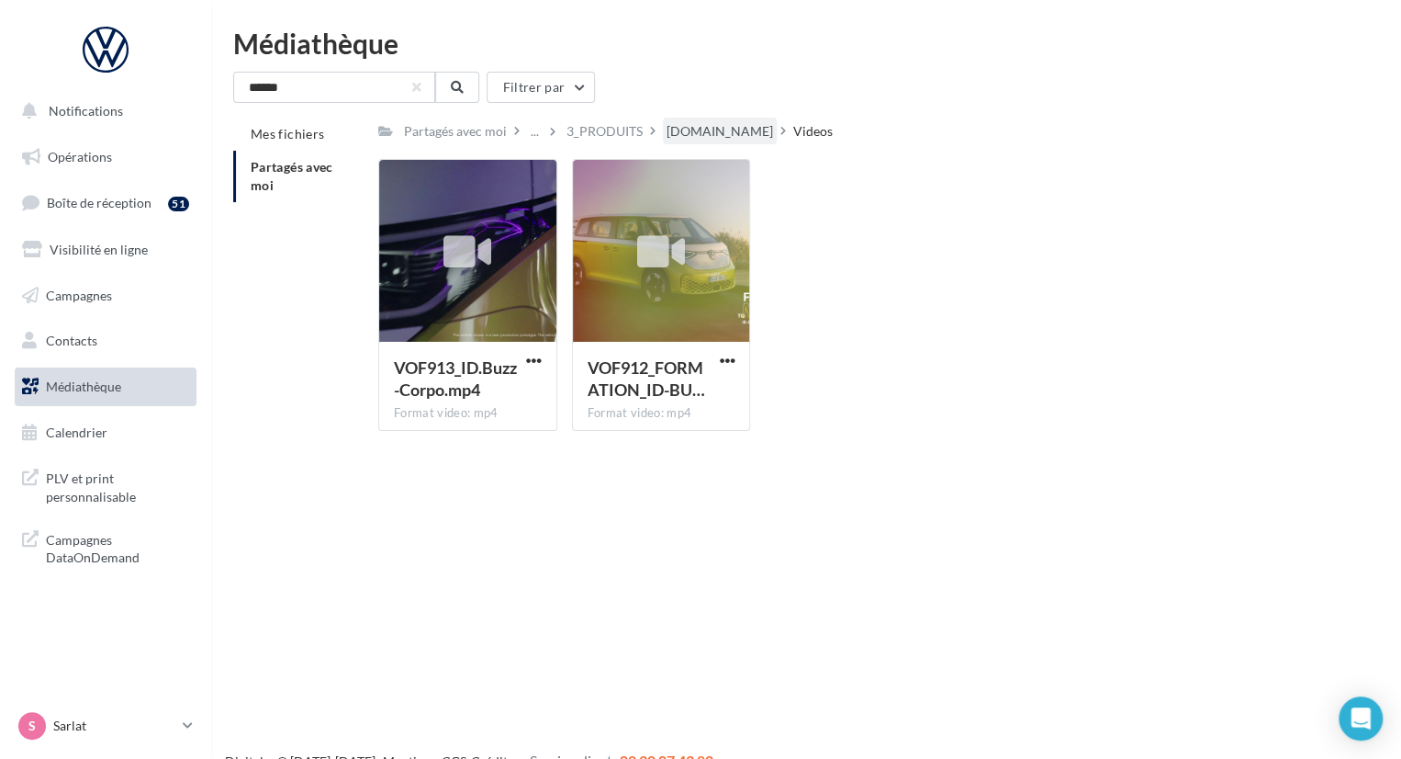
click at [692, 129] on div "ID.Buzz" at bounding box center [720, 131] width 107 height 18
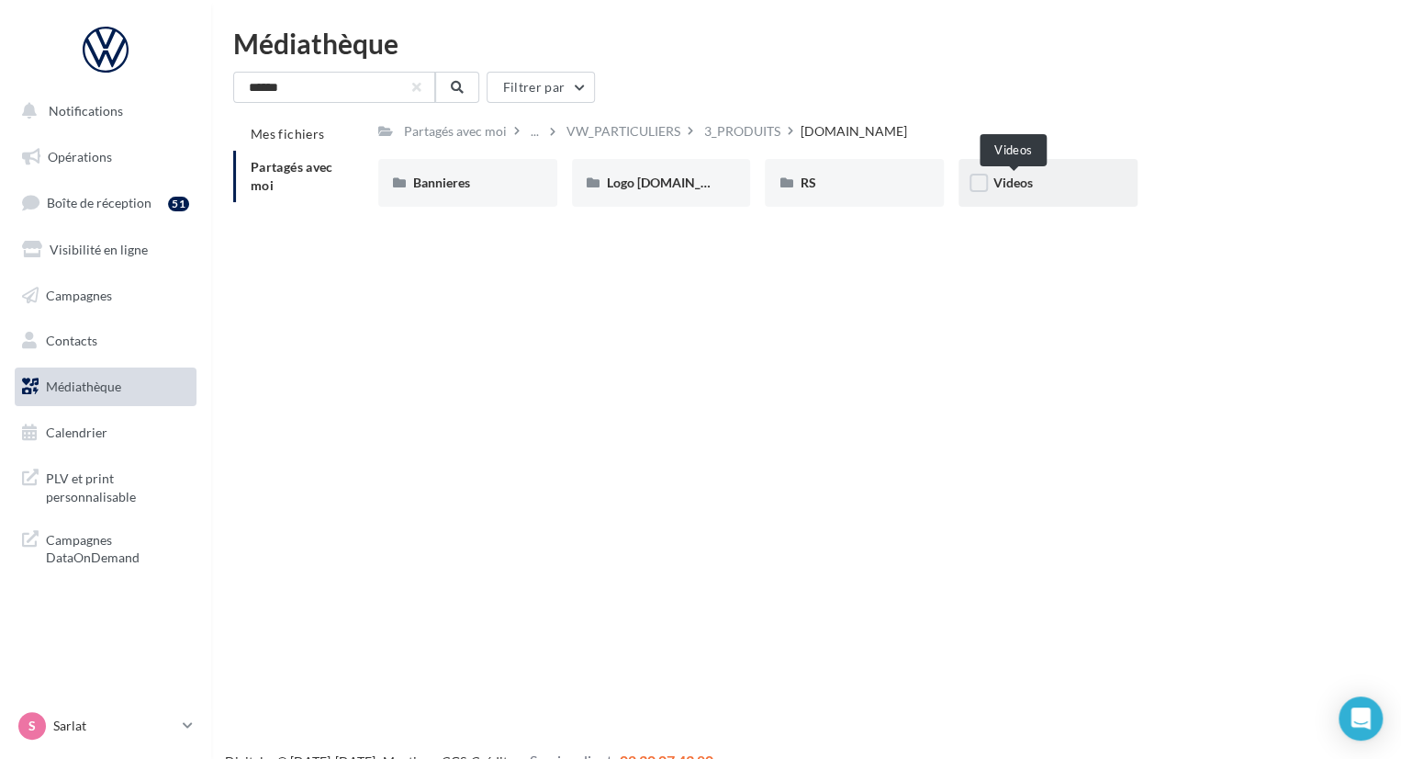
click at [1020, 189] on span "Videos" at bounding box center [1013, 182] width 39 height 16
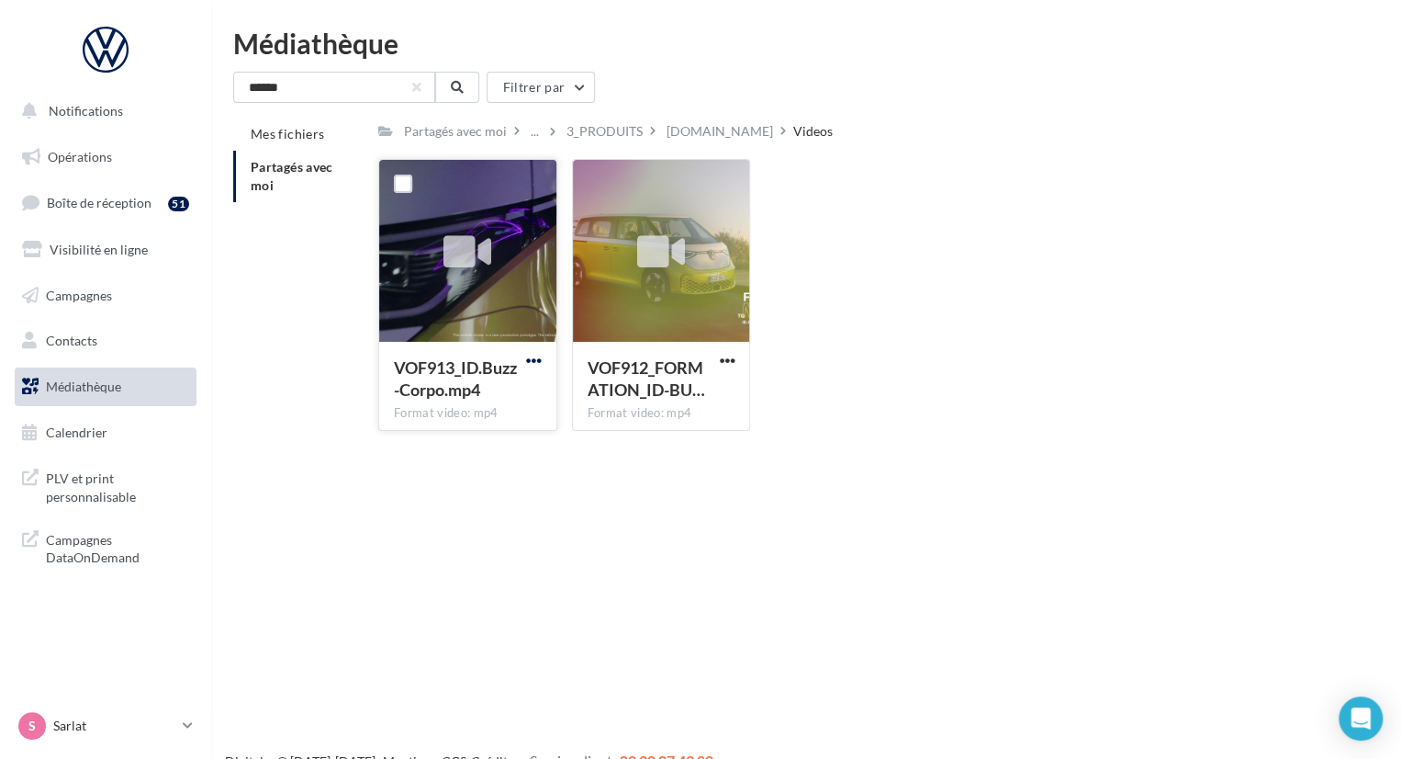
click at [540, 364] on span "button" at bounding box center [534, 361] width 16 height 16
click at [511, 396] on button "Télécharger" at bounding box center [454, 397] width 184 height 48
click at [668, 136] on div "ID.Buzz" at bounding box center [720, 131] width 107 height 18
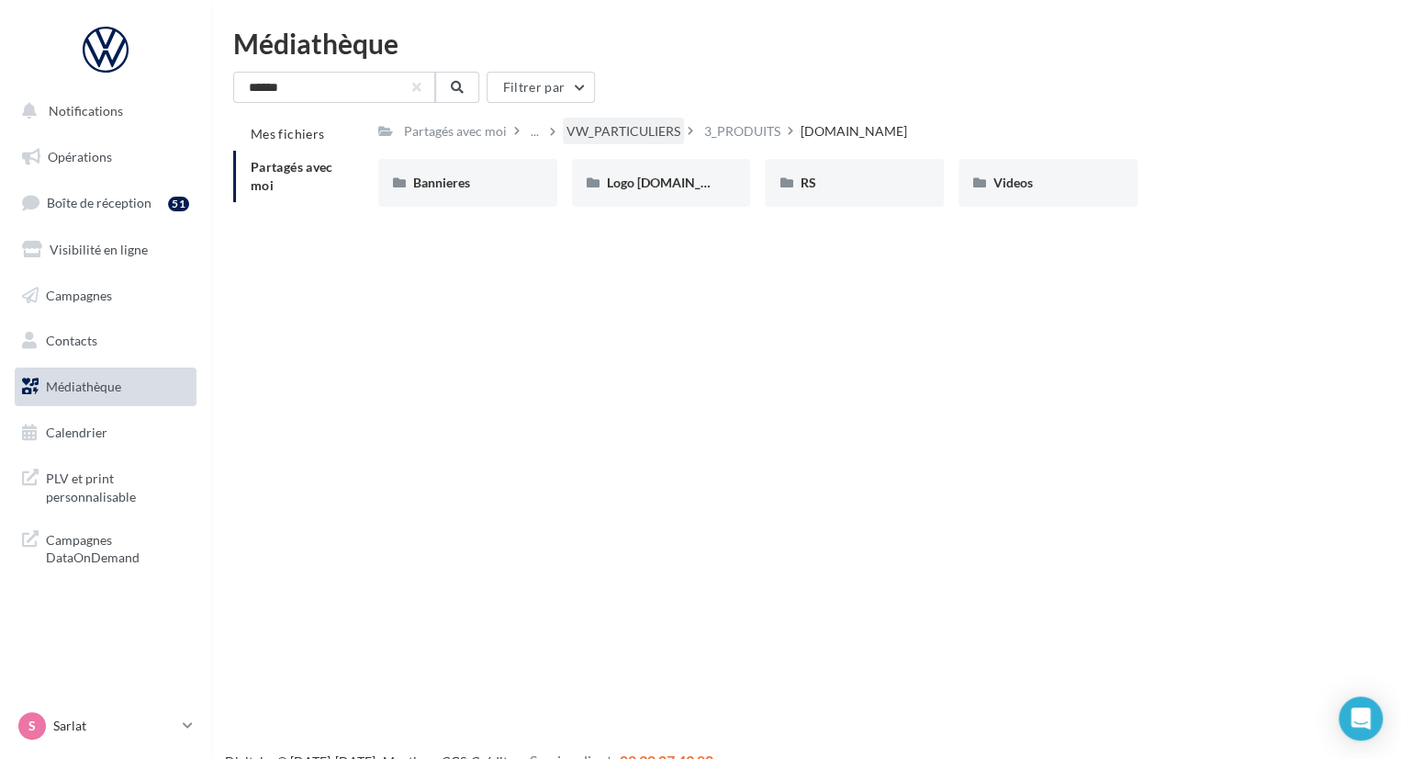
click at [658, 125] on div "VW_PARTICULIERS" at bounding box center [624, 131] width 114 height 18
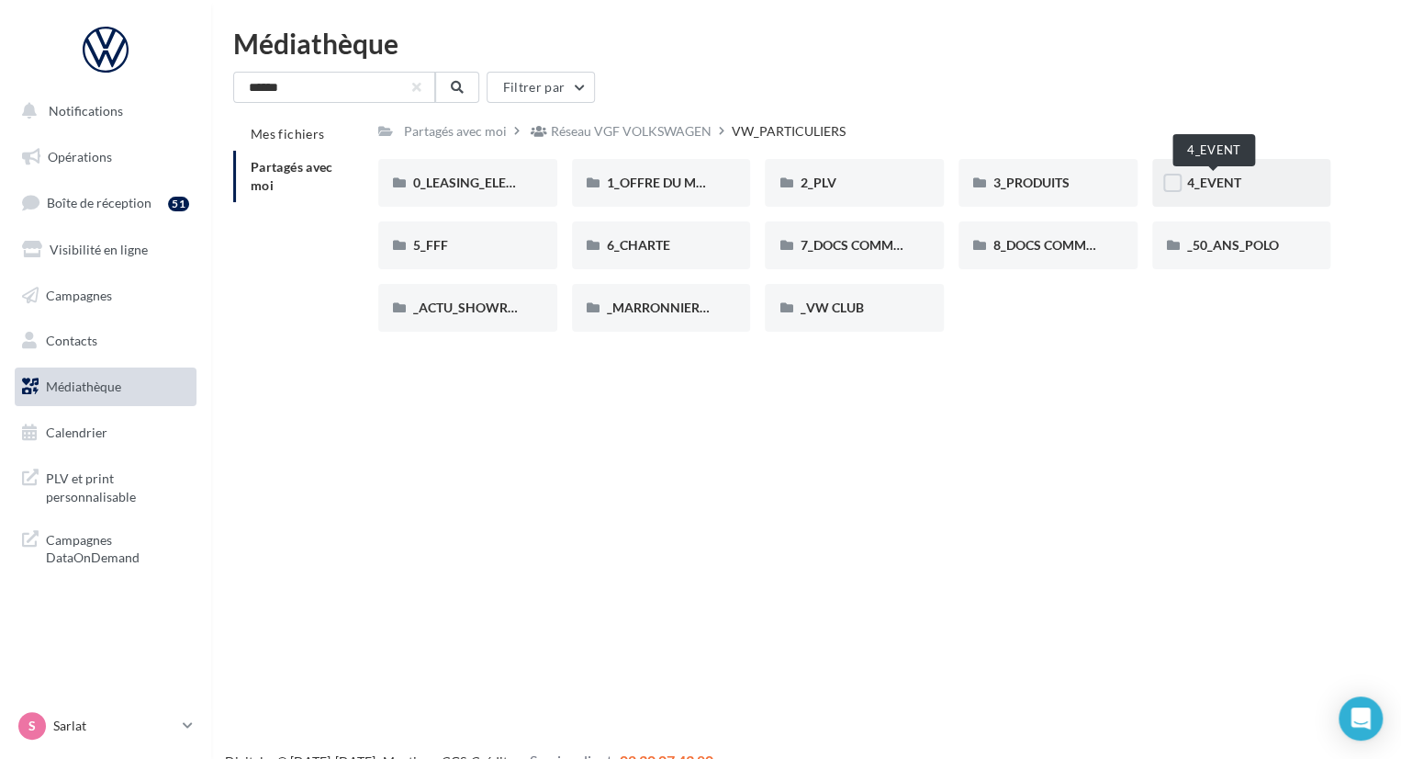
click at [1232, 180] on span "4_EVENT" at bounding box center [1214, 182] width 54 height 16
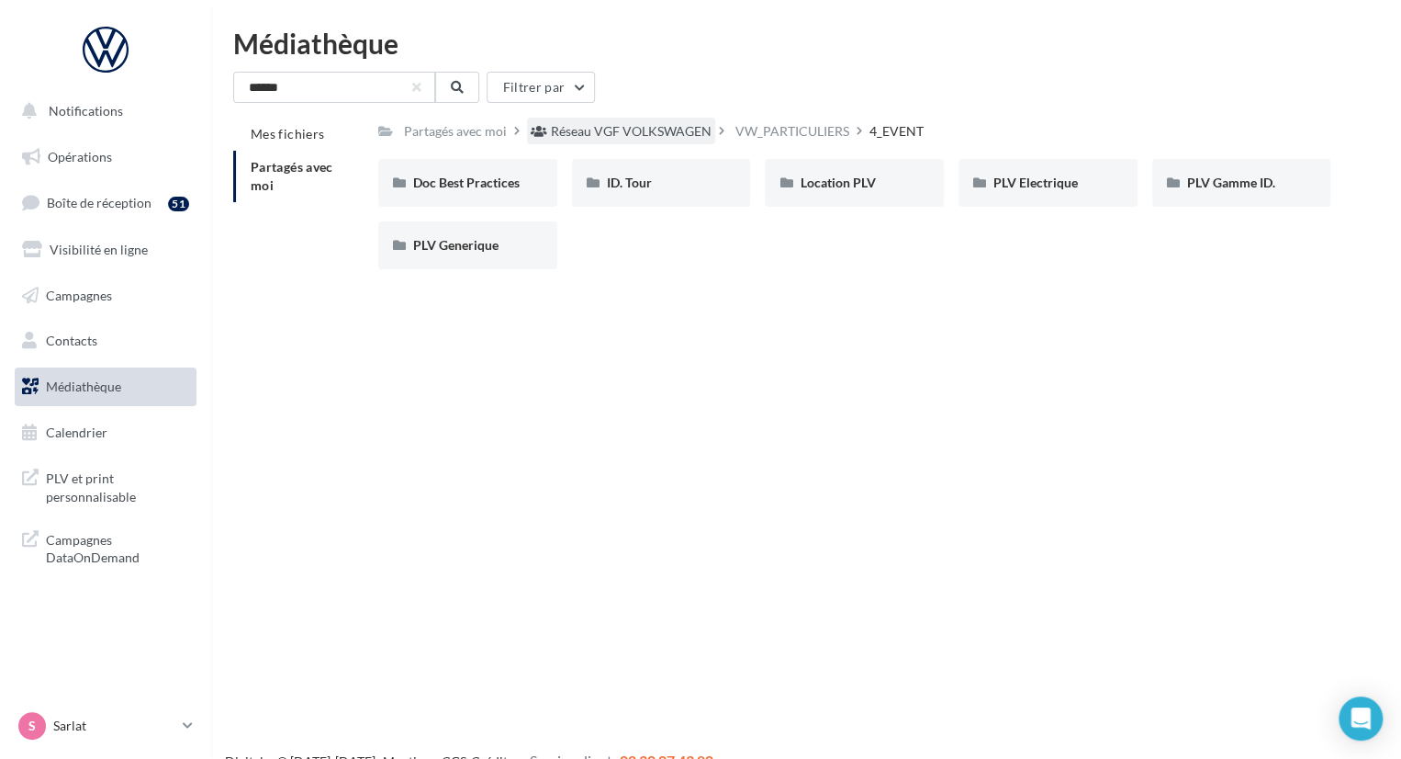
click at [625, 137] on div "Réseau VGF VOLKSWAGEN" at bounding box center [631, 131] width 161 height 18
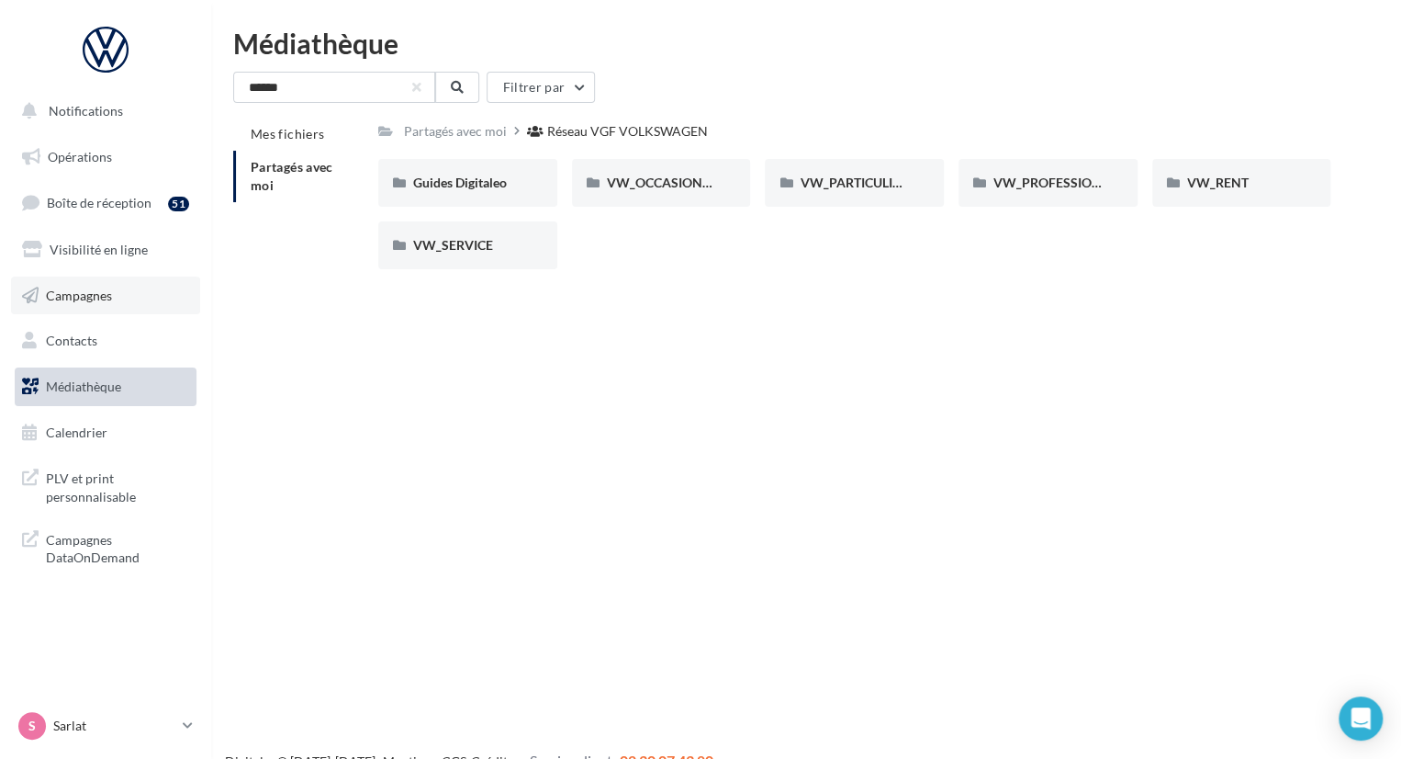
click at [118, 300] on link "Campagnes" at bounding box center [105, 295] width 189 height 39
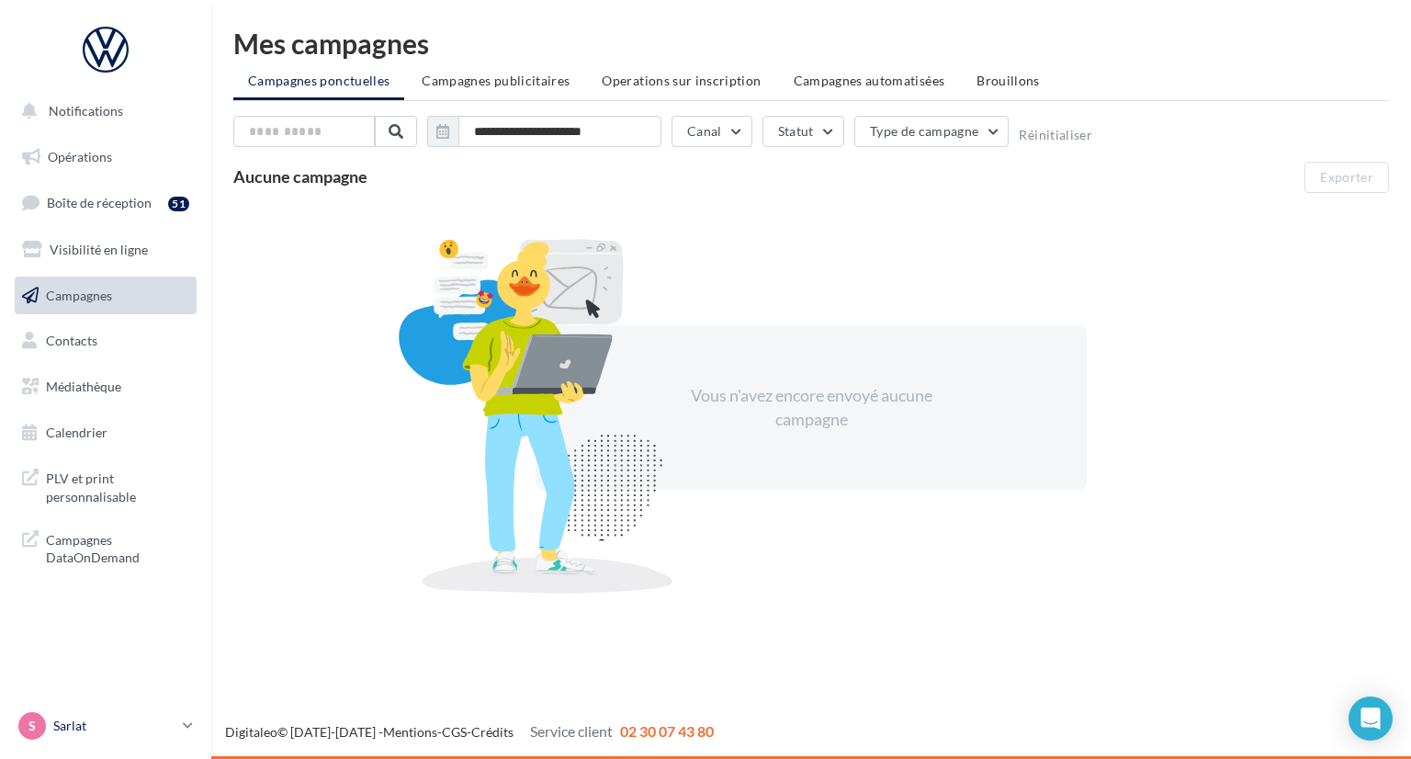
click at [163, 731] on p "Sarlat" at bounding box center [114, 725] width 122 height 18
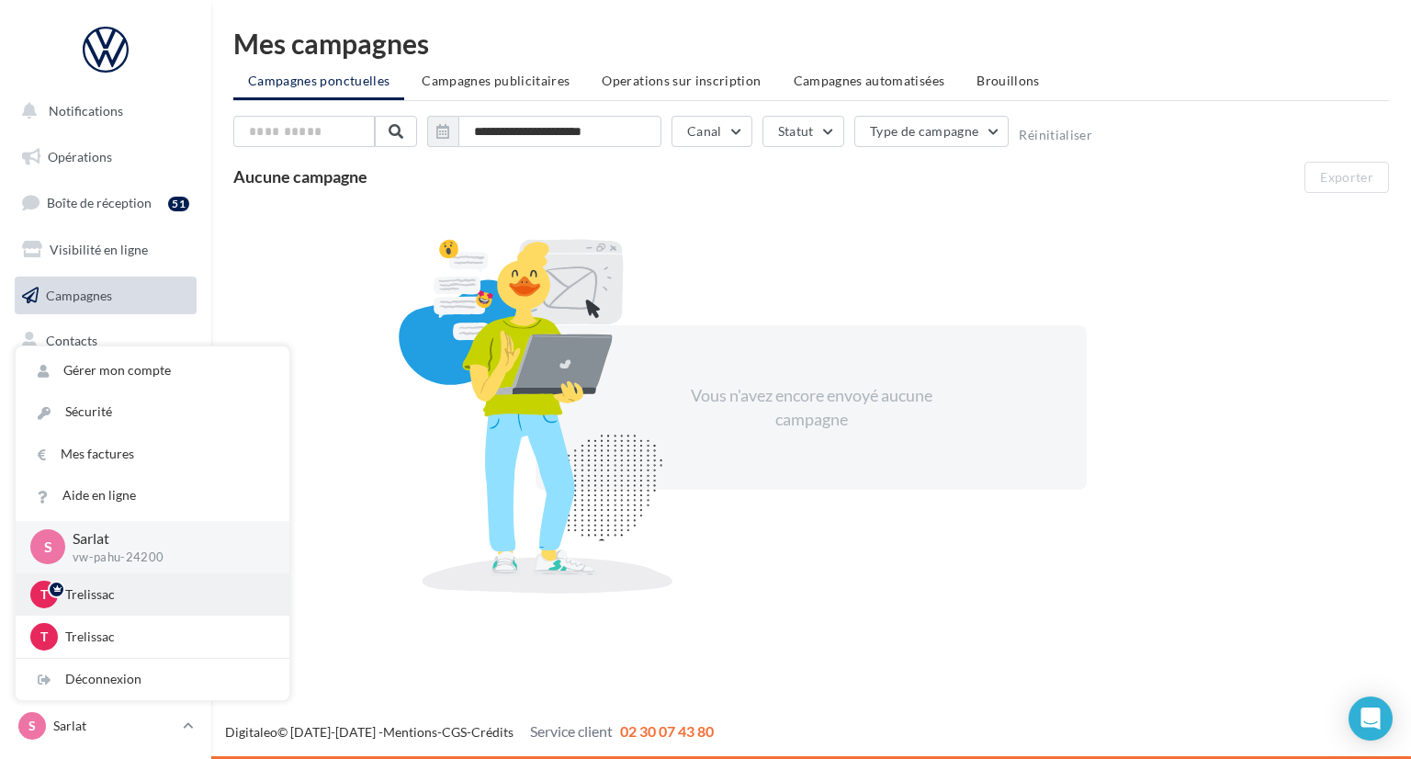
click at [159, 602] on p "Trelissac" at bounding box center [166, 594] width 202 height 18
